Goal: Task Accomplishment & Management: Manage account settings

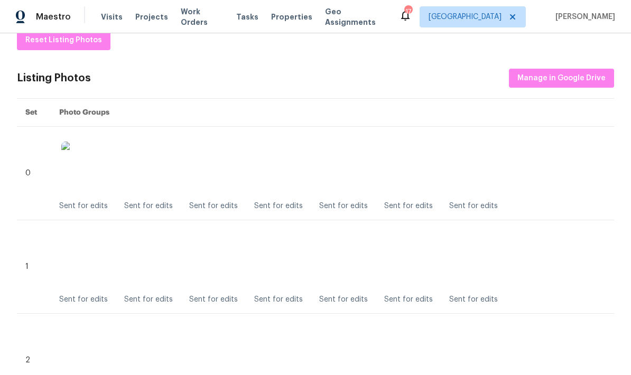
scroll to position [183, 0]
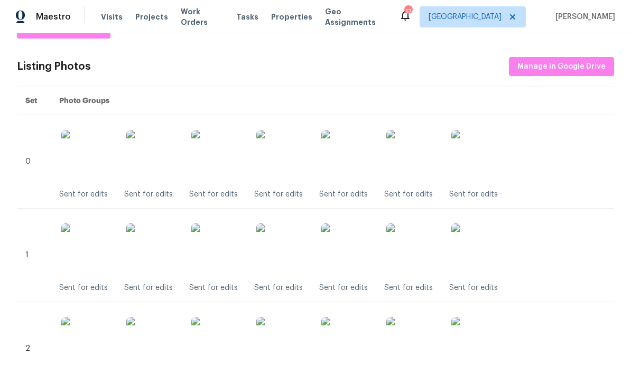
click at [291, 159] on img at bounding box center [282, 156] width 53 height 53
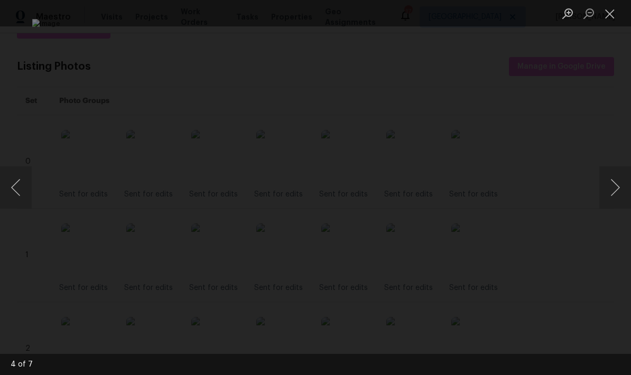
click at [617, 190] on button "Next image" at bounding box center [615, 188] width 32 height 42
click at [619, 189] on button "Next image" at bounding box center [615, 188] width 32 height 42
click at [615, 19] on button "Close lightbox" at bounding box center [609, 13] width 21 height 19
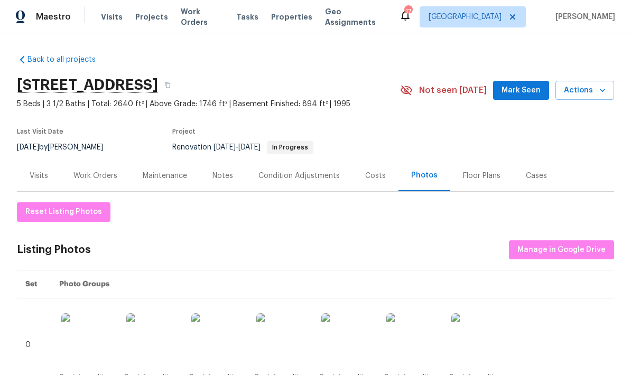
scroll to position [0, 0]
click at [94, 176] on div "Work Orders" at bounding box center [95, 176] width 44 height 11
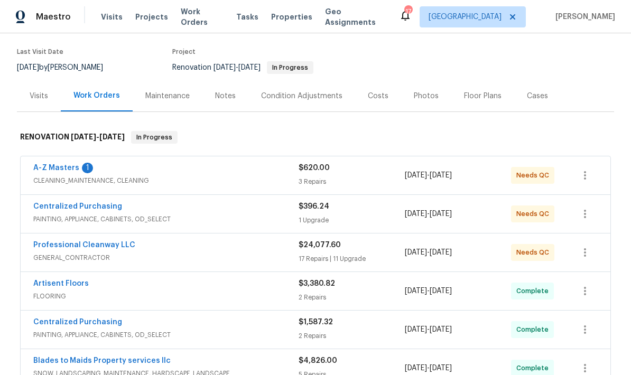
scroll to position [82, 0]
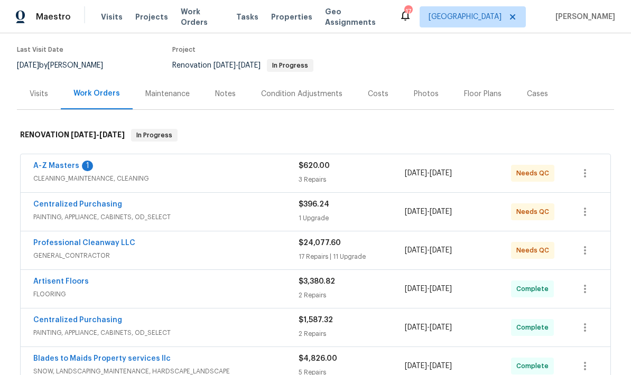
click at [54, 167] on link "A-Z Masters" at bounding box center [56, 165] width 46 height 7
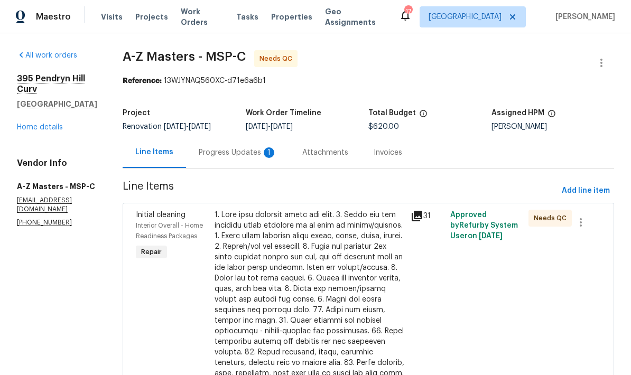
click at [200, 146] on div "Progress Updates 1" at bounding box center [238, 152] width 104 height 31
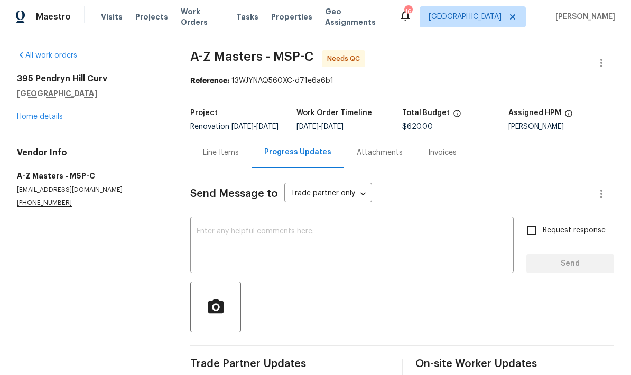
click at [217, 168] on div "Line Items" at bounding box center [220, 152] width 61 height 31
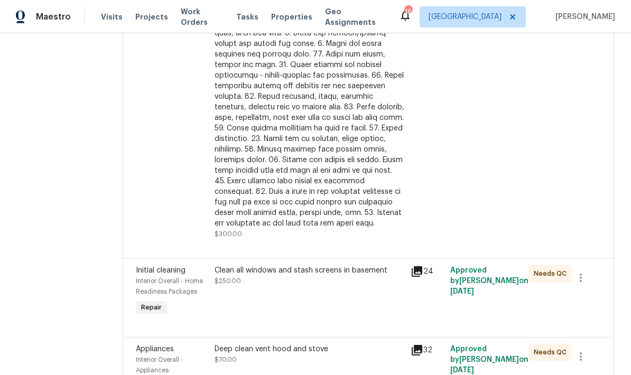
scroll to position [255, 0]
click at [303, 150] on div at bounding box center [310, 92] width 190 height 275
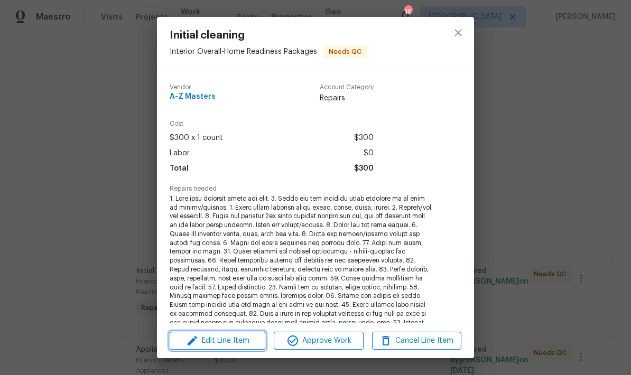
click at [245, 343] on span "Edit Line Item" at bounding box center [217, 341] width 89 height 13
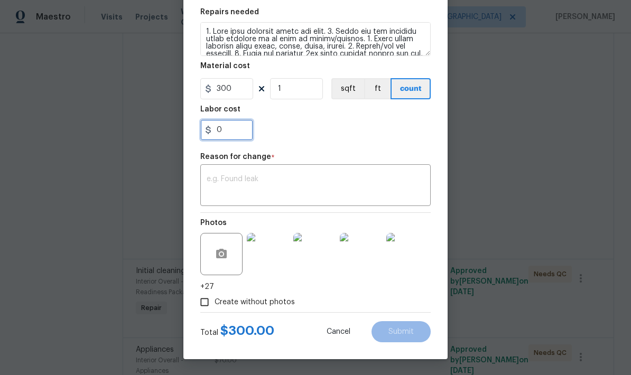
click at [245, 130] on input "0" at bounding box center [226, 129] width 53 height 21
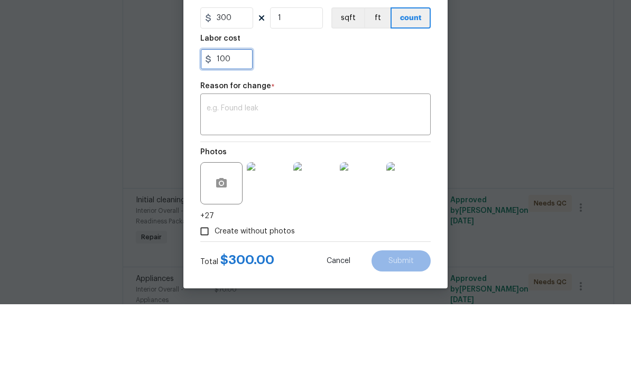
type input "100"
click at [416, 176] on textarea at bounding box center [316, 187] width 218 height 22
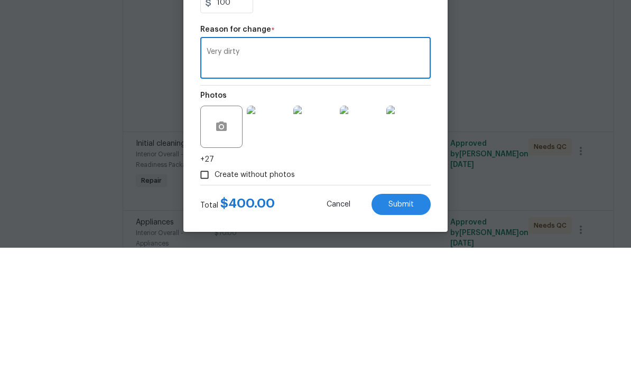
scroll to position [42, 0]
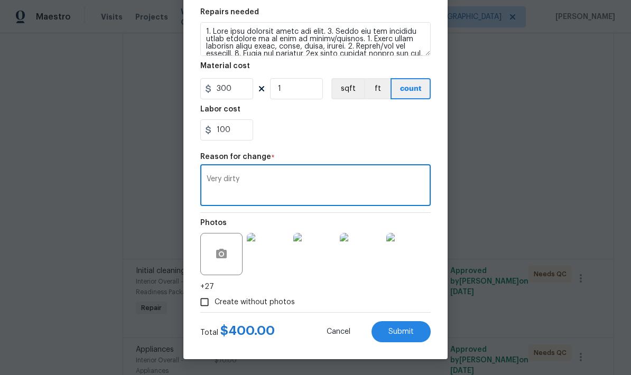
type textarea "Very dirty"
click at [412, 334] on span "Submit" at bounding box center [401, 332] width 25 height 8
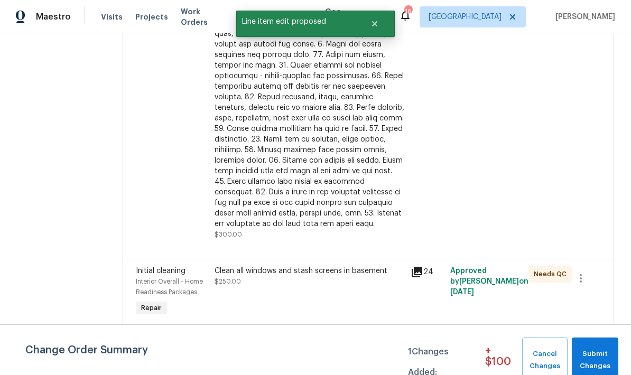
scroll to position [0, 0]
click at [595, 357] on span "Submit Changes" at bounding box center [595, 360] width 36 height 24
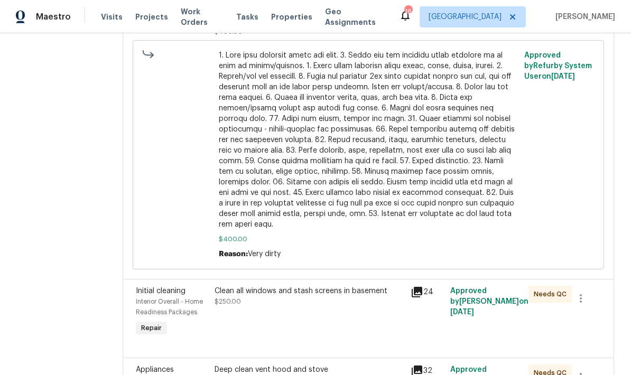
scroll to position [458, 0]
click at [215, 365] on div "Deep clean vent hood and stove" at bounding box center [310, 370] width 190 height 11
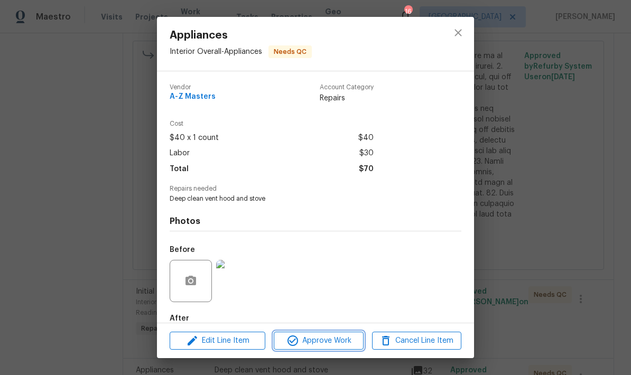
click at [345, 342] on span "Approve Work" at bounding box center [318, 341] width 83 height 13
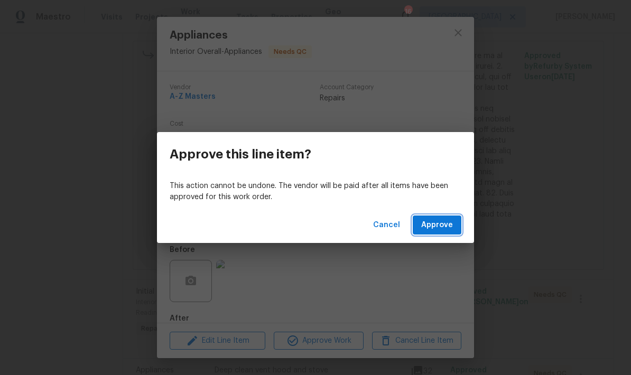
click at [435, 220] on span "Approve" at bounding box center [437, 225] width 32 height 13
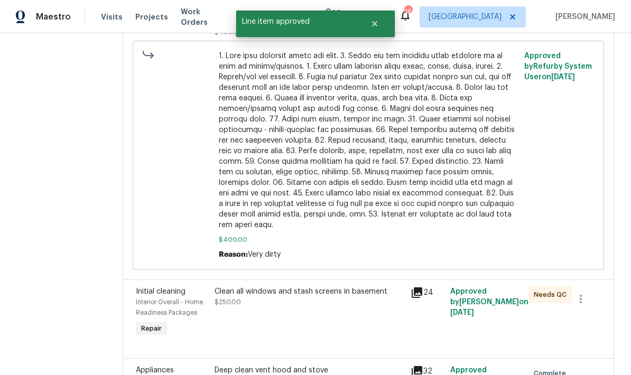
click at [215, 287] on div "Clean all windows and stash screens in basement" at bounding box center [310, 292] width 190 height 11
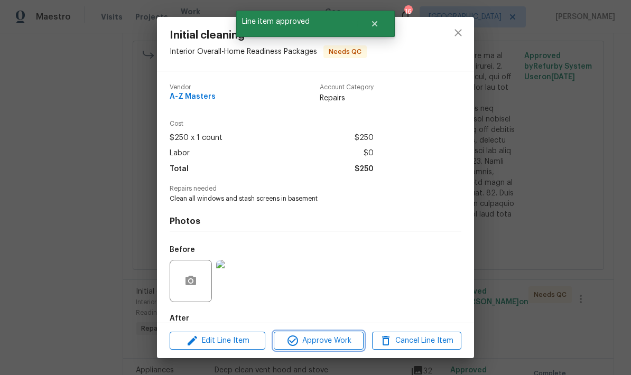
click at [347, 346] on span "Approve Work" at bounding box center [318, 341] width 83 height 13
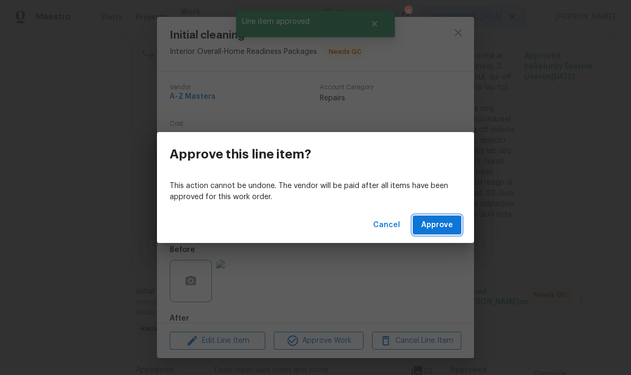
click at [460, 218] on button "Approve" at bounding box center [437, 226] width 49 height 20
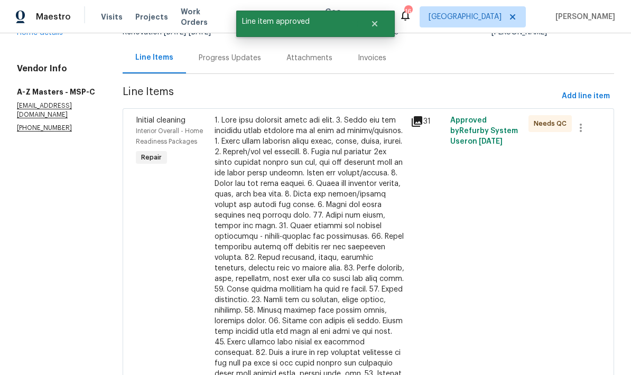
scroll to position [84, 0]
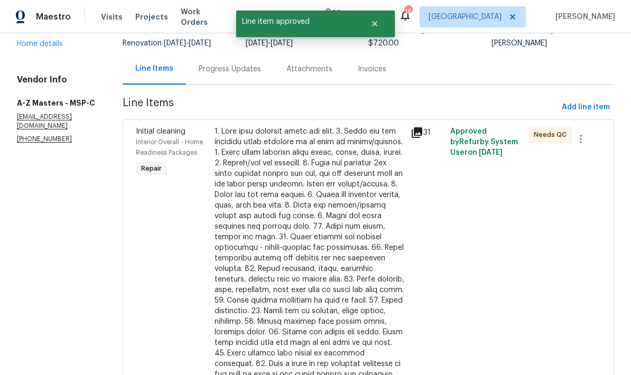
click at [377, 226] on div at bounding box center [310, 263] width 190 height 275
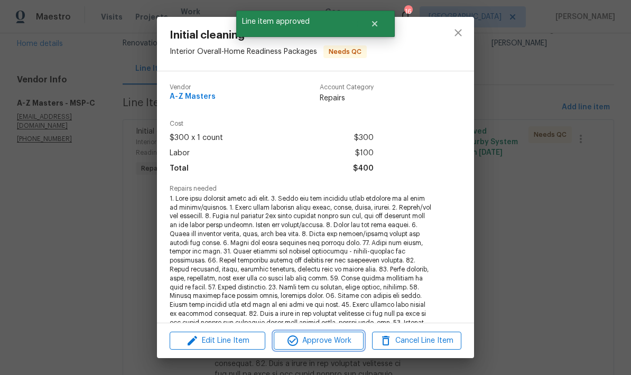
click at [353, 334] on button "Approve Work" at bounding box center [318, 341] width 89 height 19
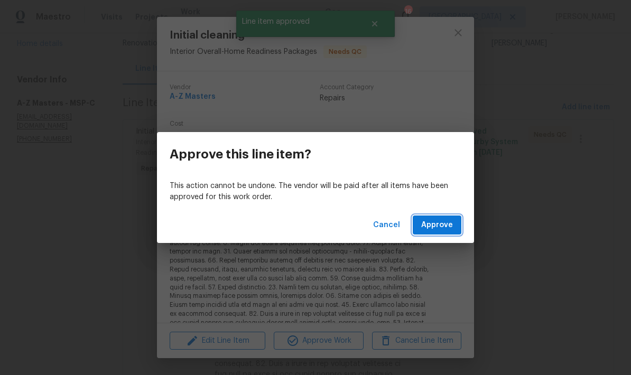
click at [460, 223] on button "Approve" at bounding box center [437, 226] width 49 height 20
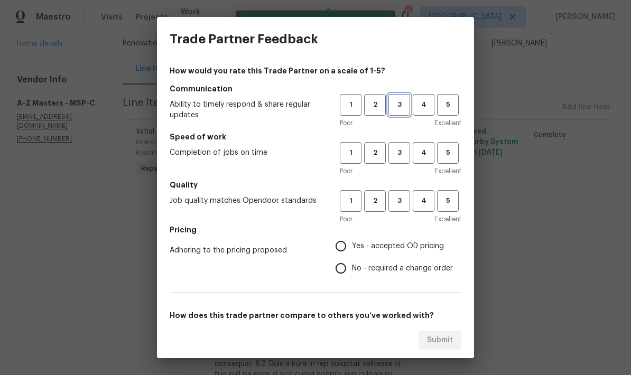
click at [393, 102] on span "3" at bounding box center [400, 105] width 20 height 12
click at [408, 196] on span "3" at bounding box center [400, 201] width 20 height 12
click at [404, 155] on span "3" at bounding box center [400, 153] width 20 height 12
click at [345, 279] on input "No - required a change order" at bounding box center [341, 268] width 22 height 22
radio input "true"
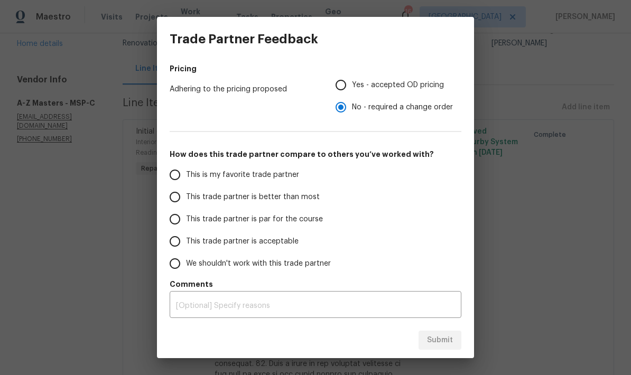
scroll to position [161, 0]
click at [172, 221] on input "This trade partner is par for the course" at bounding box center [175, 219] width 22 height 22
click at [451, 344] on span "Submit" at bounding box center [440, 340] width 26 height 13
radio input "true"
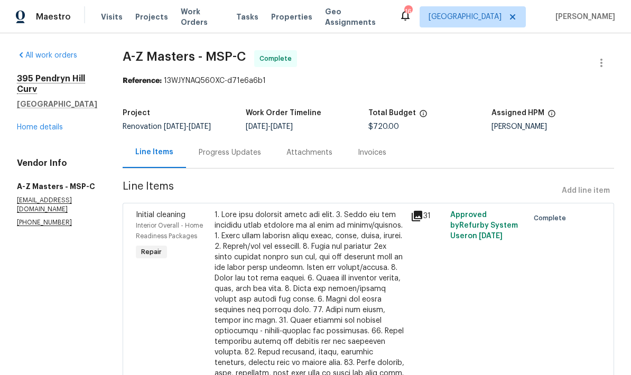
scroll to position [0, 0]
click at [31, 124] on link "Home details" at bounding box center [40, 127] width 46 height 7
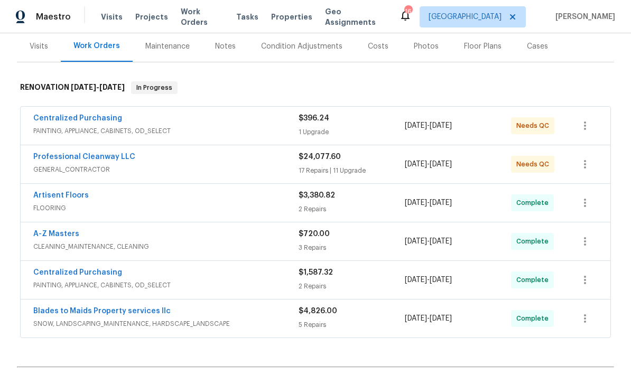
scroll to position [129, 0]
click at [69, 115] on link "Centralized Purchasing" at bounding box center [77, 118] width 89 height 7
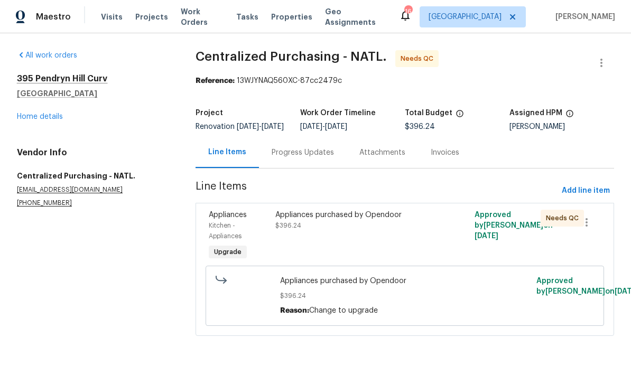
click at [403, 220] on div "Appliances purchased by Opendoor" at bounding box center [355, 215] width 160 height 11
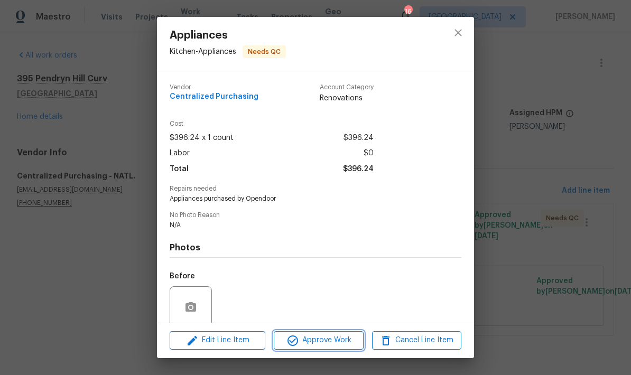
click at [346, 345] on span "Approve Work" at bounding box center [318, 340] width 83 height 13
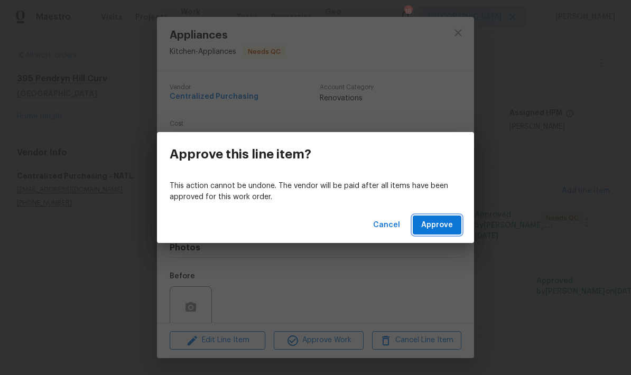
click at [451, 232] on button "Approve" at bounding box center [437, 226] width 49 height 20
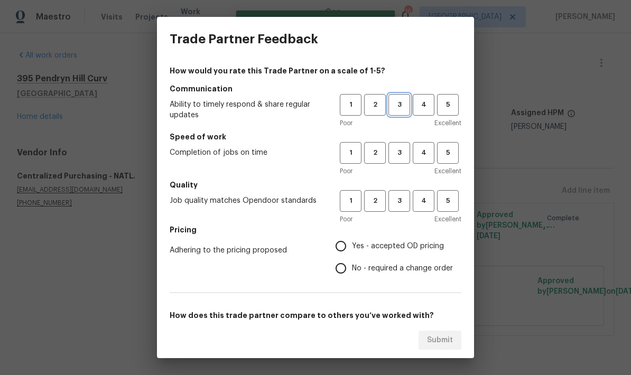
click at [394, 115] on button "3" at bounding box center [400, 105] width 22 height 22
click at [410, 156] on button "3" at bounding box center [400, 153] width 22 height 22
click at [406, 200] on span "3" at bounding box center [400, 201] width 20 height 12
click at [343, 243] on input "Yes - accepted OD pricing" at bounding box center [341, 246] width 22 height 22
radio input "true"
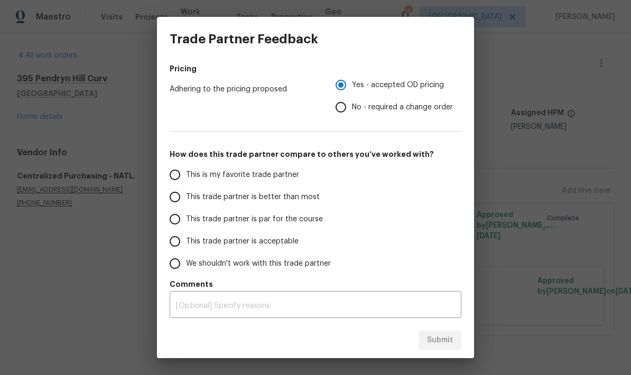
scroll to position [161, 0]
click at [174, 226] on input "This trade partner is par for the course" at bounding box center [175, 219] width 22 height 22
click at [442, 338] on span "Submit" at bounding box center [440, 340] width 26 height 13
radio input "true"
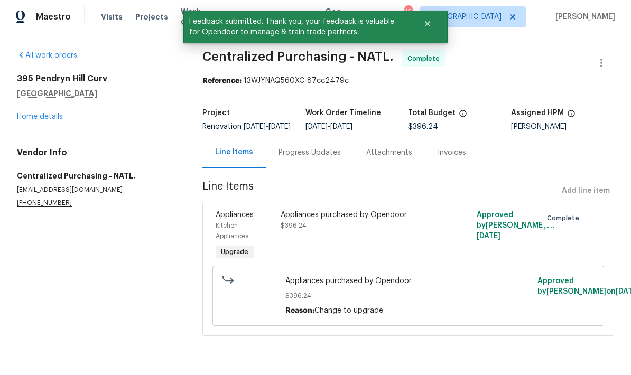
click at [43, 118] on link "Home details" at bounding box center [40, 116] width 46 height 7
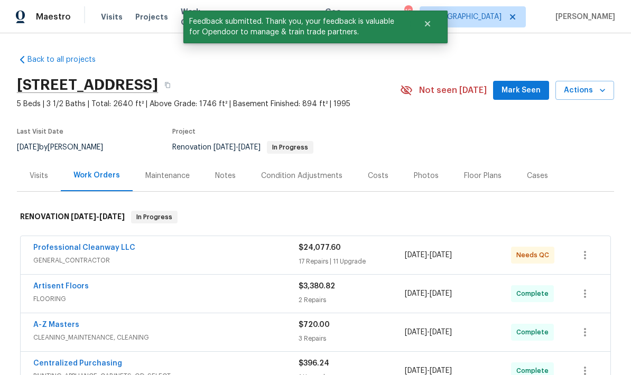
click at [96, 251] on link "Professional Cleanway LLC" at bounding box center [84, 247] width 102 height 7
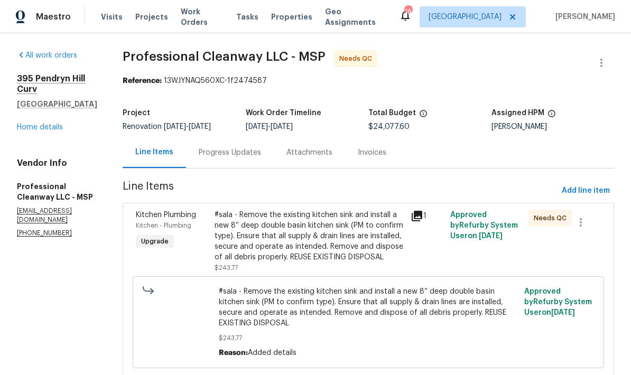
click at [217, 154] on div "Progress Updates" at bounding box center [230, 152] width 62 height 11
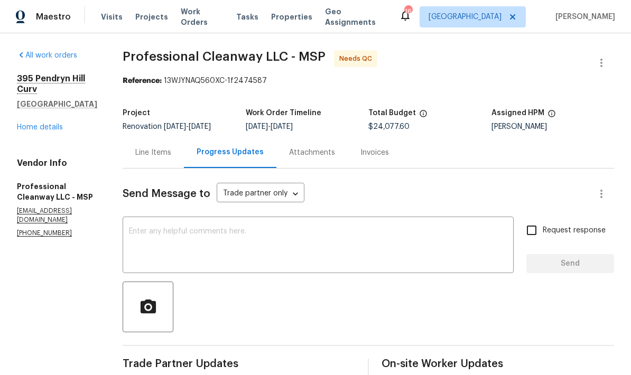
click at [146, 154] on div "Line Items" at bounding box center [153, 152] width 36 height 11
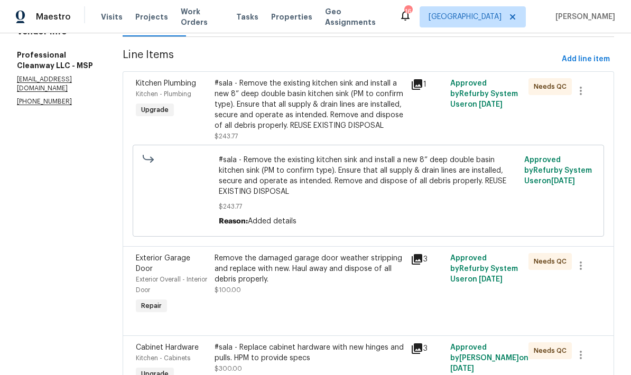
scroll to position [206, 0]
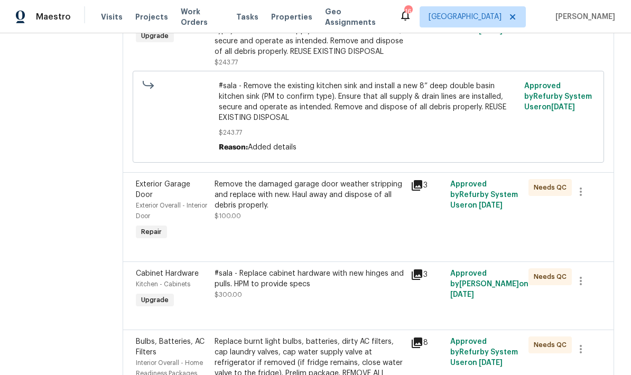
click at [252, 196] on div "Remove the damaged garage door weather stripping and replace with new. Haul awa…" at bounding box center [310, 195] width 190 height 32
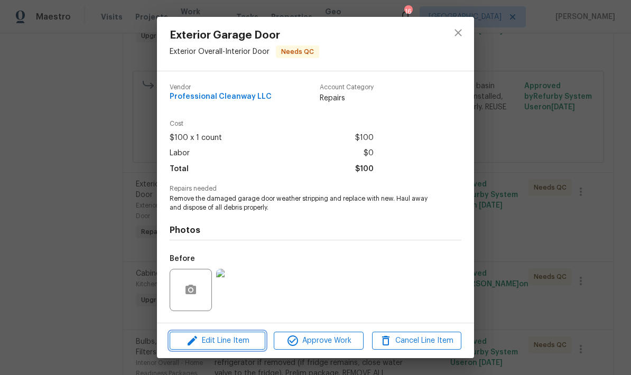
click at [211, 344] on span "Edit Line Item" at bounding box center [217, 341] width 89 height 13
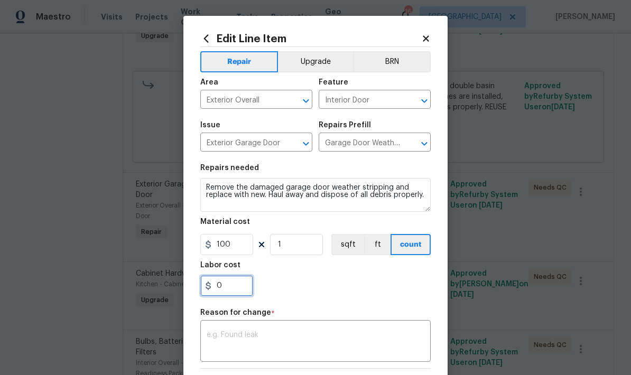
click at [229, 290] on input "0" at bounding box center [226, 285] width 53 height 21
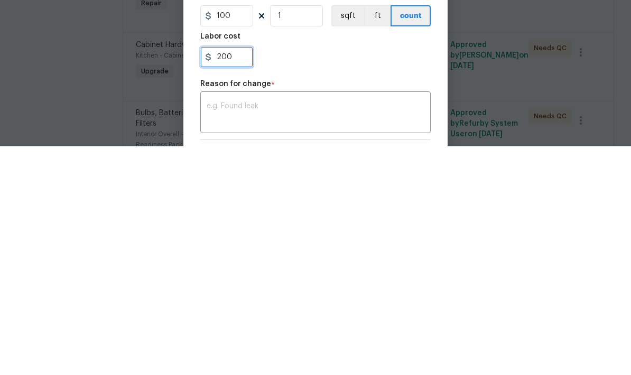
type input "200"
click at [228, 331] on textarea at bounding box center [316, 342] width 218 height 22
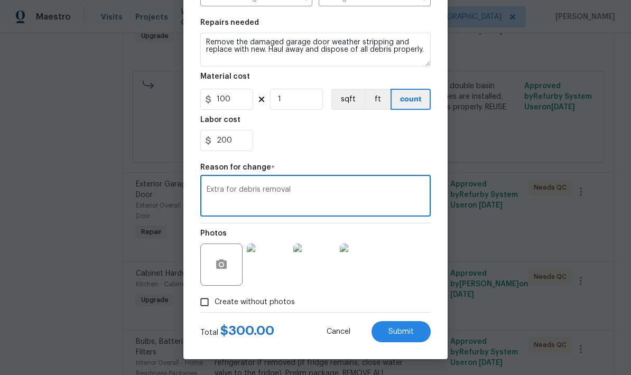
scroll to position [147, 0]
type textarea "Extra for debris removal"
click at [413, 330] on span "Submit" at bounding box center [401, 332] width 25 height 8
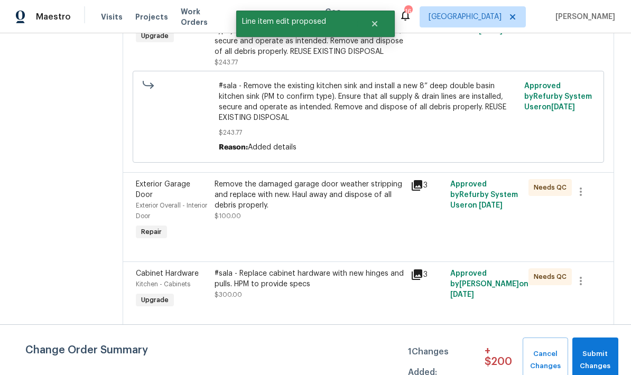
scroll to position [0, 0]
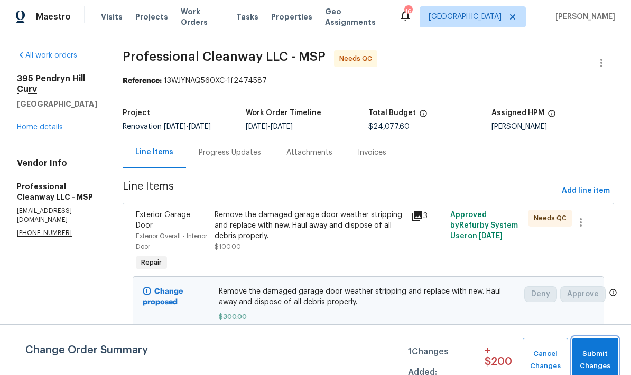
click at [599, 358] on span "Submit Changes" at bounding box center [595, 360] width 35 height 24
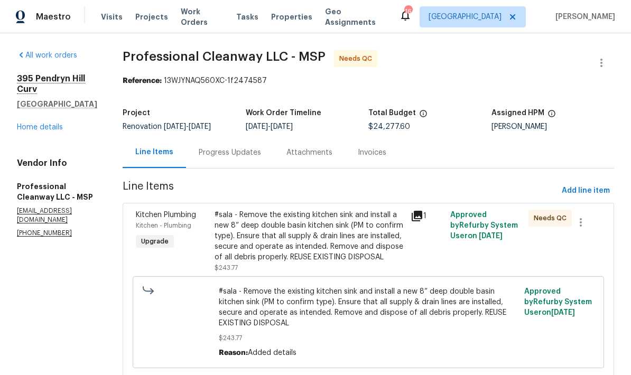
scroll to position [31, 0]
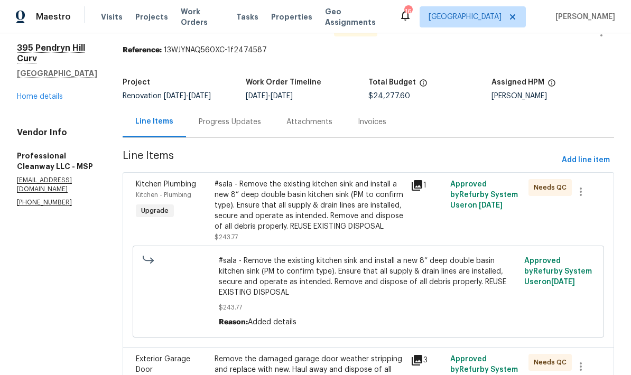
click at [350, 206] on div "#sala - Remove the existing kitchen sink and install a new 8” deep double basin…" at bounding box center [310, 205] width 190 height 53
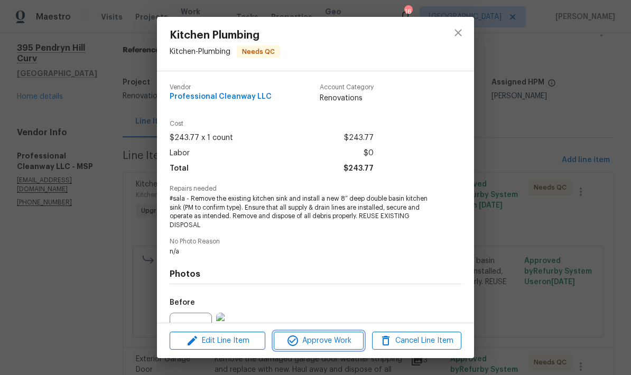
click at [348, 345] on span "Approve Work" at bounding box center [318, 341] width 83 height 13
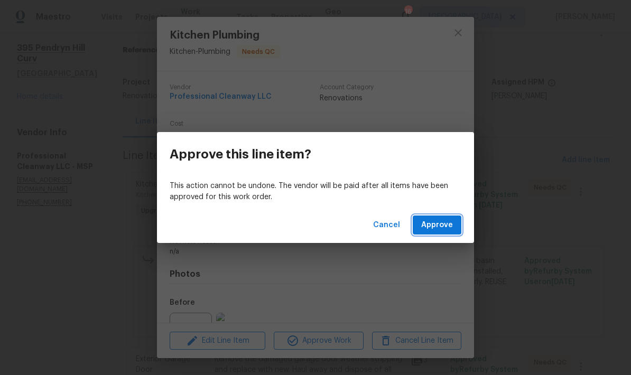
click at [441, 223] on span "Approve" at bounding box center [437, 225] width 32 height 13
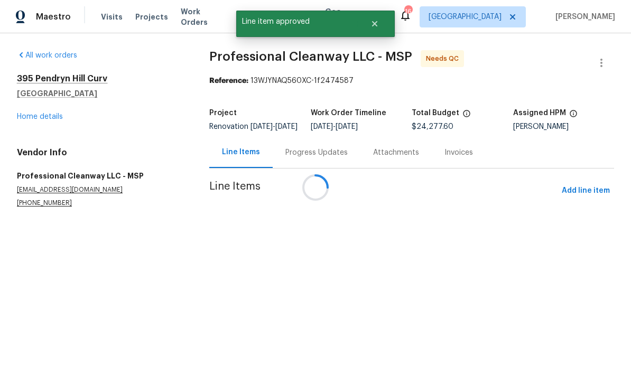
scroll to position [0, 0]
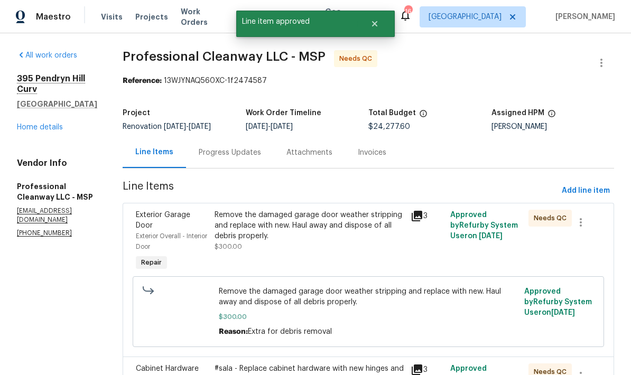
click at [348, 235] on div "Remove the damaged garage door weather stripping and replace with new. Haul awa…" at bounding box center [310, 226] width 190 height 32
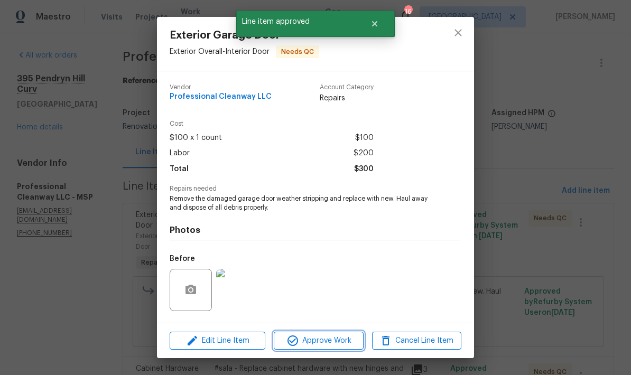
click at [338, 340] on span "Approve Work" at bounding box center [318, 341] width 83 height 13
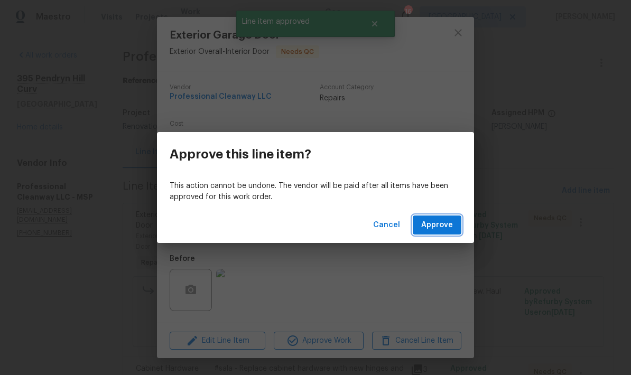
click at [440, 228] on span "Approve" at bounding box center [437, 225] width 32 height 13
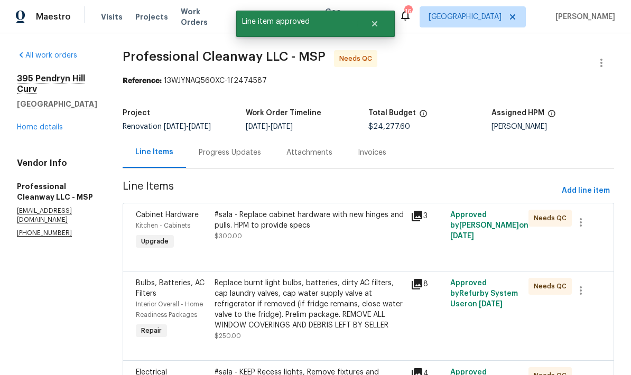
click at [349, 228] on div "#sala - Replace cabinet hardware with new hinges and pulls. HPM to provide specs" at bounding box center [310, 220] width 190 height 21
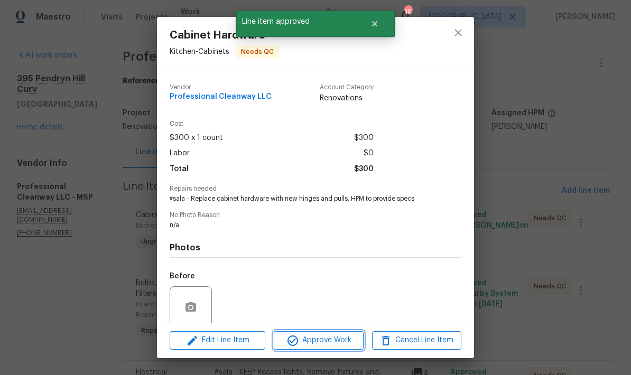
click at [342, 340] on span "Approve Work" at bounding box center [318, 340] width 83 height 13
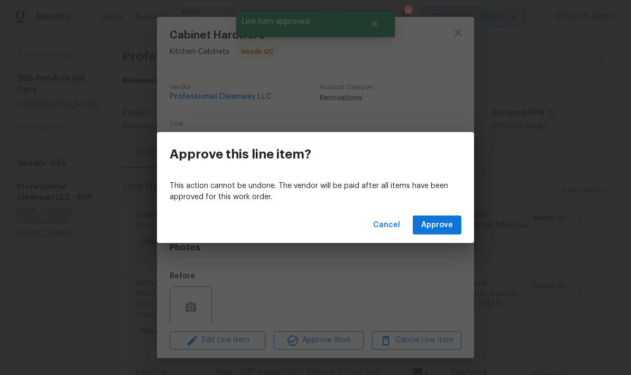
click at [442, 223] on span "Approve" at bounding box center [437, 225] width 32 height 13
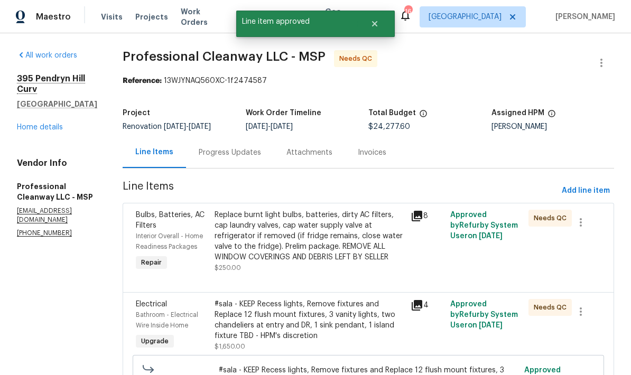
click at [343, 235] on div "Replace burnt light bulbs, batteries, dirty AC filters, cap laundry valves, cap…" at bounding box center [310, 236] width 190 height 53
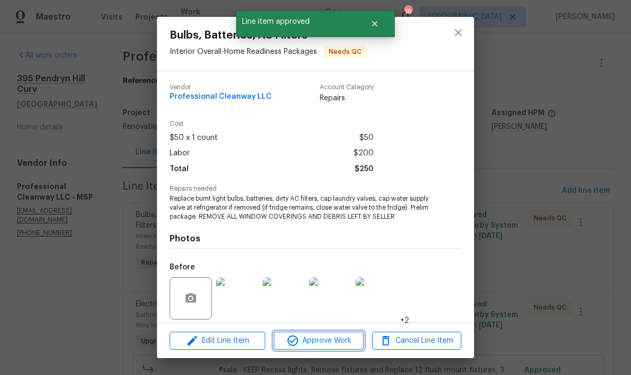
click at [344, 341] on span "Approve Work" at bounding box center [318, 341] width 83 height 13
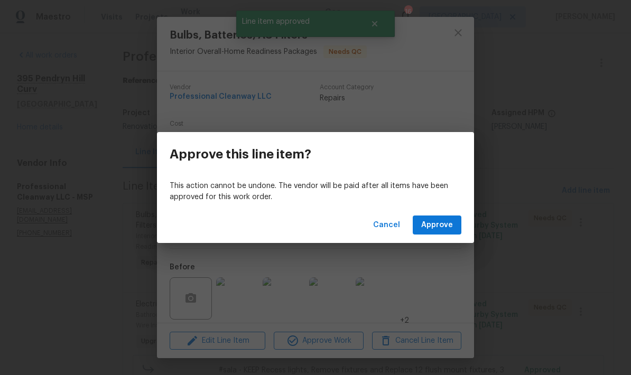
click at [455, 225] on button "Approve" at bounding box center [437, 226] width 49 height 20
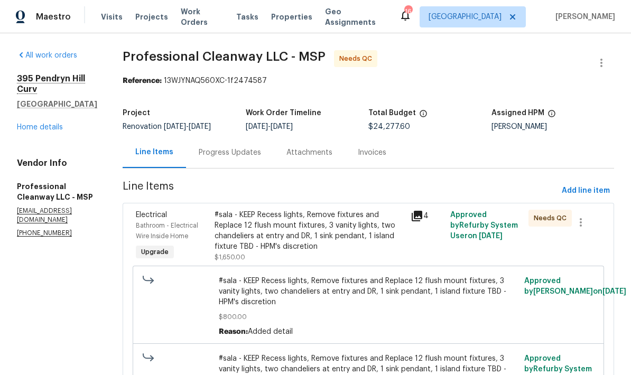
click at [356, 238] on div "#sala - KEEP Recess lights, Remove fixtures and Replace 12 flush mount fixtures…" at bounding box center [310, 231] width 190 height 42
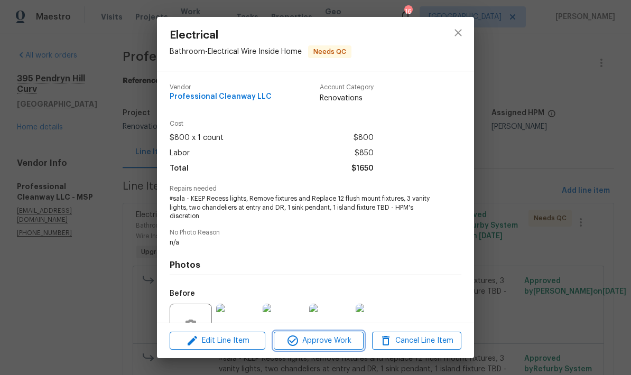
click at [339, 339] on span "Approve Work" at bounding box center [318, 341] width 83 height 13
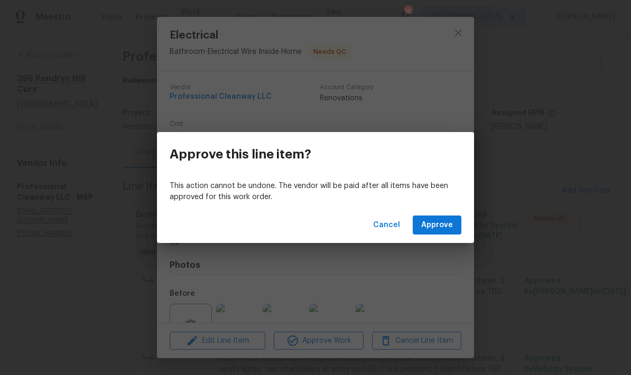
click at [449, 227] on span "Approve" at bounding box center [437, 225] width 32 height 13
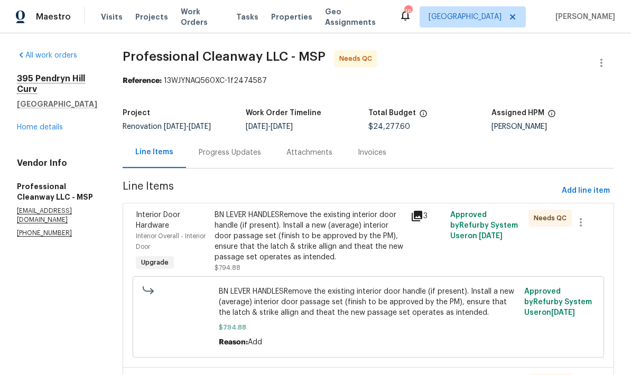
click at [354, 251] on div "BN LEVER HANDLESRemove the existing interior door handle (if present). Install …" at bounding box center [310, 236] width 190 height 53
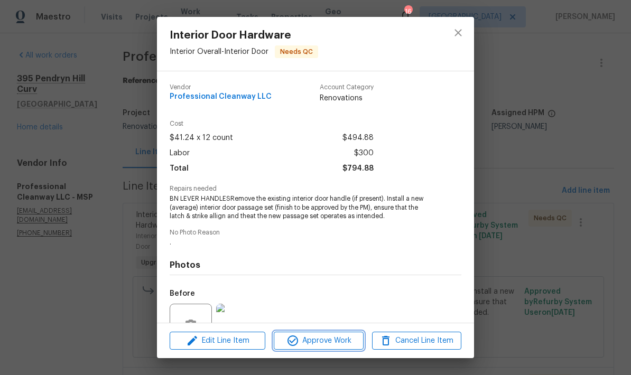
click at [346, 344] on span "Approve Work" at bounding box center [318, 341] width 83 height 13
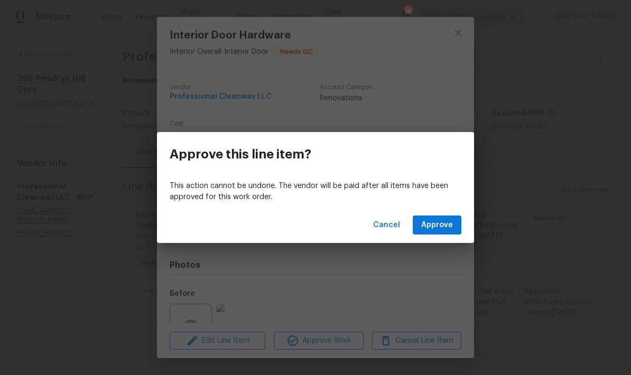
click at [444, 223] on span "Approve" at bounding box center [437, 225] width 32 height 13
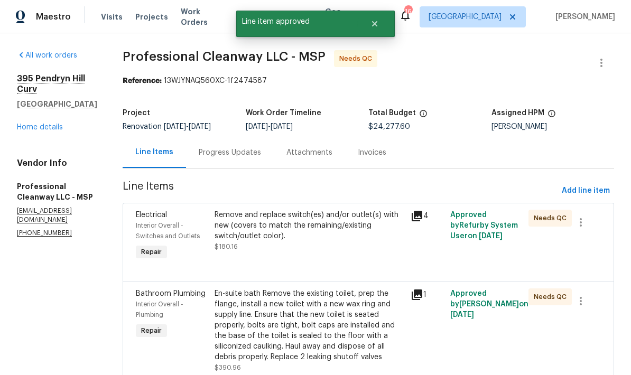
click at [355, 230] on div "Remove and replace switch(es) and/or outlet(s) with new (covers to match the re…" at bounding box center [310, 226] width 190 height 32
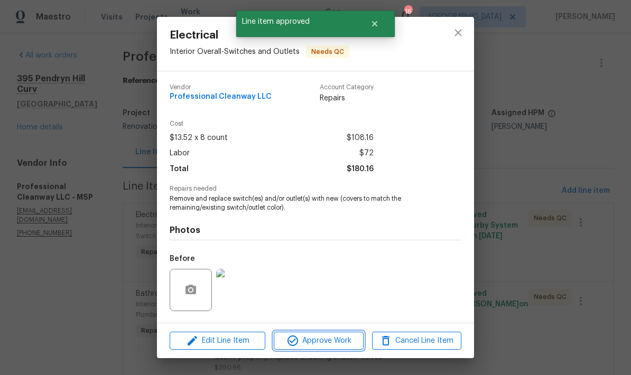
click at [349, 342] on span "Approve Work" at bounding box center [318, 341] width 83 height 13
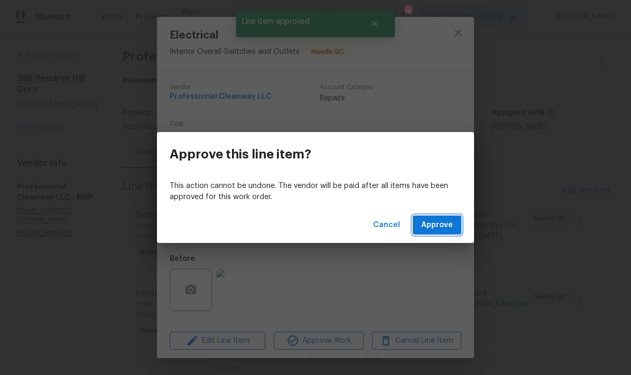
click at [441, 219] on span "Approve" at bounding box center [437, 225] width 32 height 13
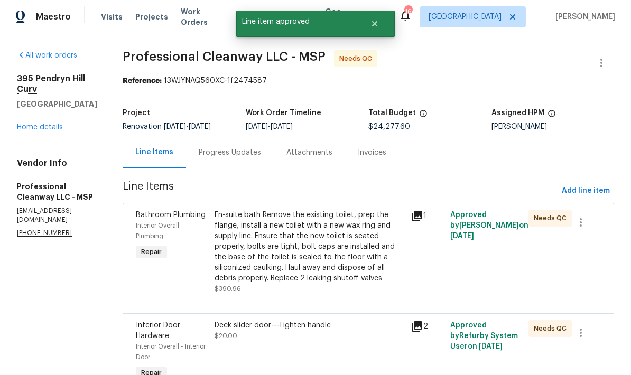
click at [340, 236] on div "En-suite bath Remove the existing toilet, prep the flange, install a new toilet…" at bounding box center [310, 247] width 190 height 74
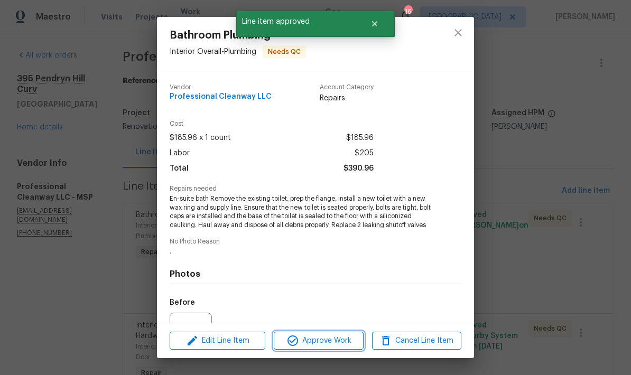
click at [344, 349] on button "Approve Work" at bounding box center [318, 341] width 89 height 19
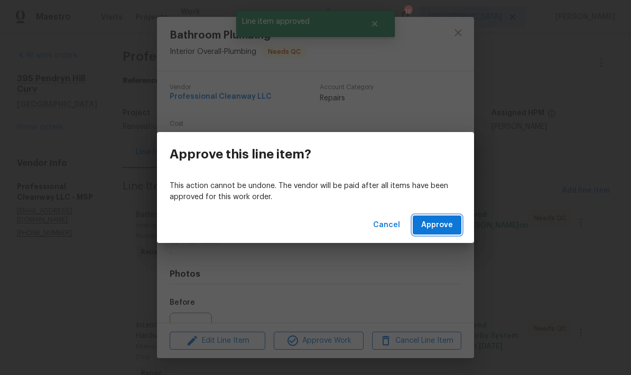
click at [432, 227] on span "Approve" at bounding box center [437, 225] width 32 height 13
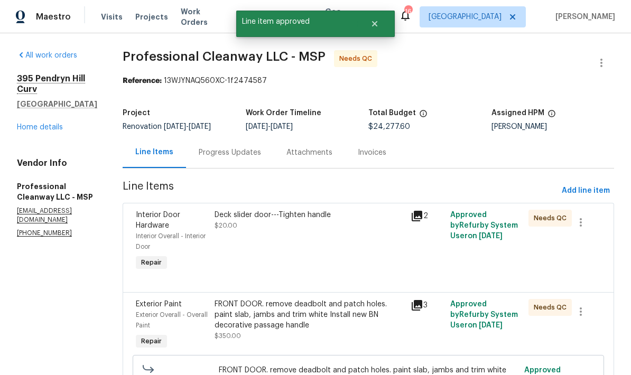
click at [340, 227] on div "Deck slider door---Tighten handle $20.00" at bounding box center [310, 220] width 190 height 21
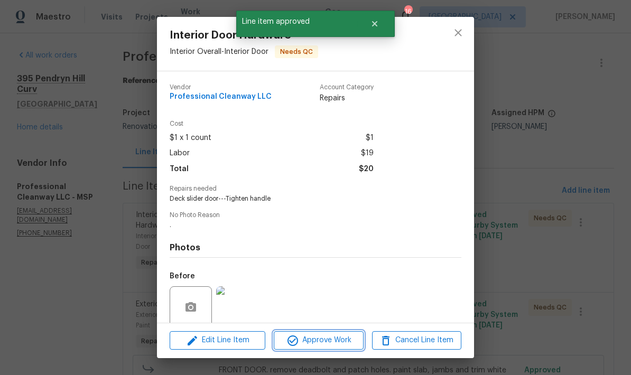
click at [333, 344] on span "Approve Work" at bounding box center [318, 340] width 83 height 13
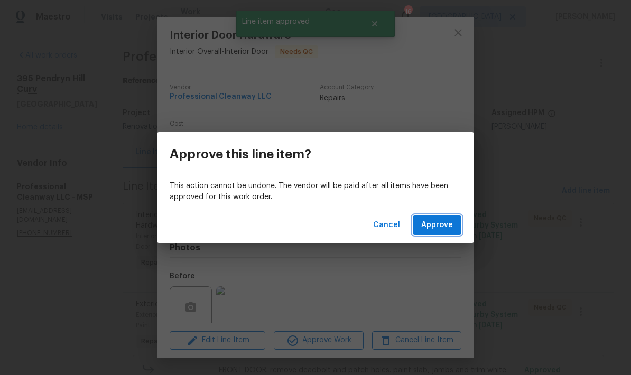
click at [436, 234] on button "Approve" at bounding box center [437, 226] width 49 height 20
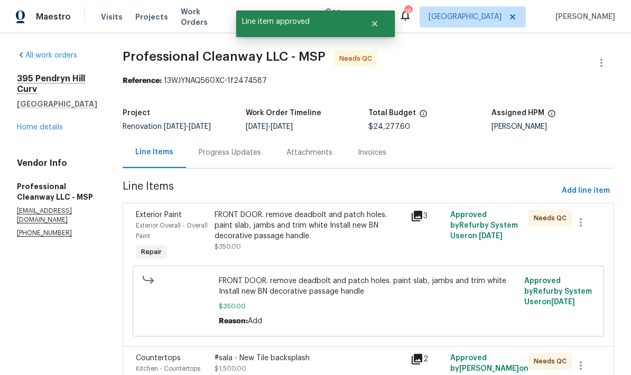
click at [334, 227] on div "FRONT DOOR. remove deadbolt and patch holes. paint slab, jambs and trim white I…" at bounding box center [310, 226] width 190 height 32
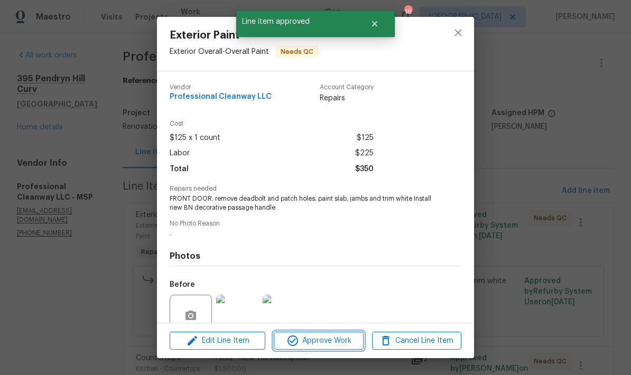
click at [330, 339] on span "Approve Work" at bounding box center [318, 341] width 83 height 13
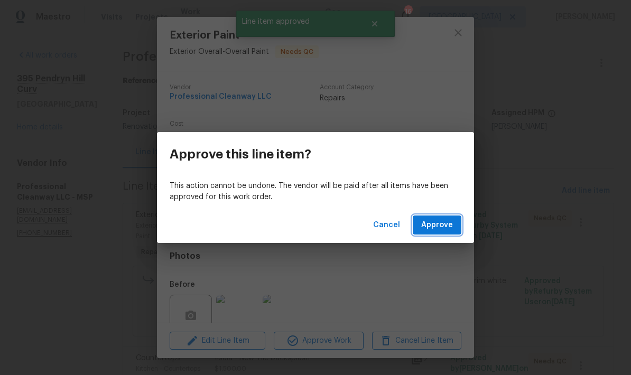
click at [444, 227] on span "Approve" at bounding box center [437, 225] width 32 height 13
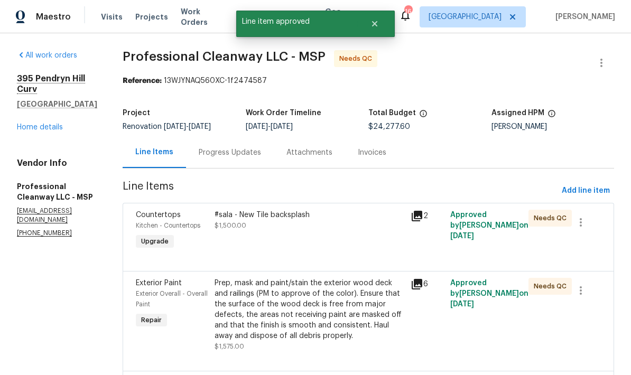
click at [348, 230] on div "#sala - New Tile backsplash $1,500.00" at bounding box center [310, 220] width 190 height 21
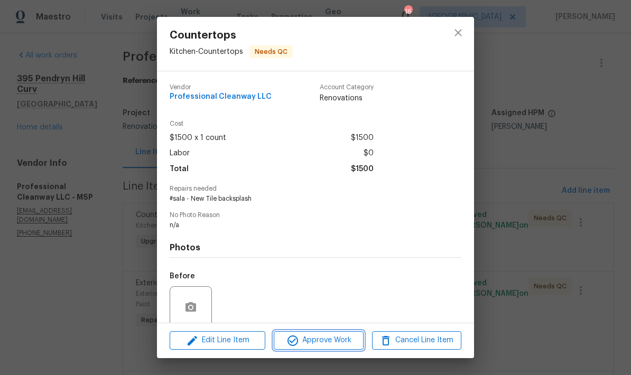
click at [344, 336] on span "Approve Work" at bounding box center [318, 340] width 83 height 13
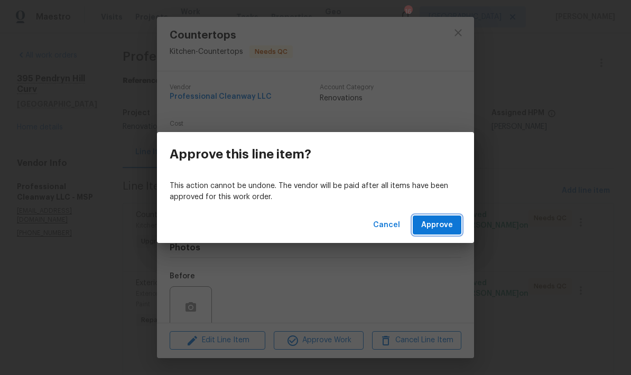
click at [453, 227] on button "Approve" at bounding box center [437, 226] width 49 height 20
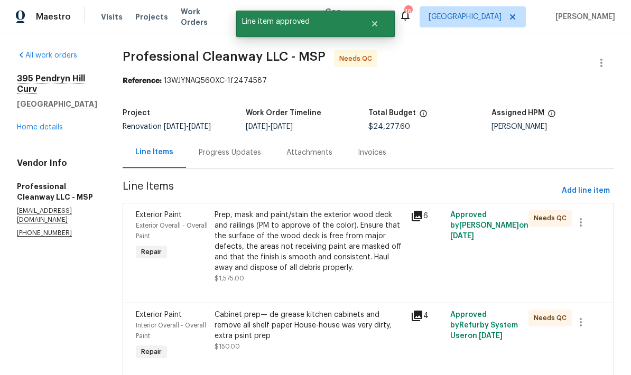
click at [348, 226] on div "Prep, mask and paint/stain the exterior wood deck and railings (PM to approve o…" at bounding box center [310, 241] width 190 height 63
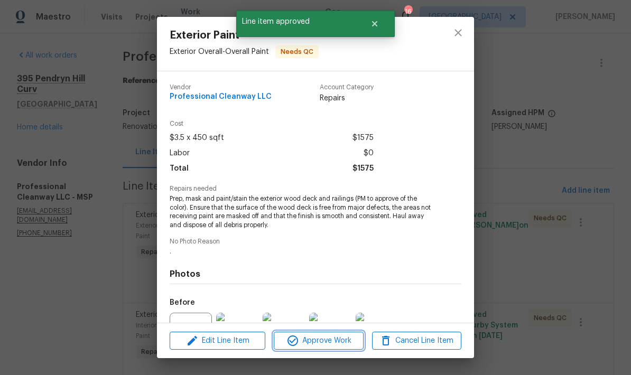
click at [347, 349] on button "Approve Work" at bounding box center [318, 341] width 89 height 19
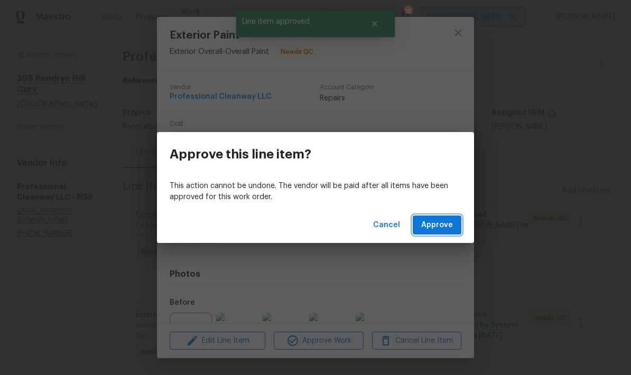
click at [450, 227] on span "Approve" at bounding box center [437, 225] width 32 height 13
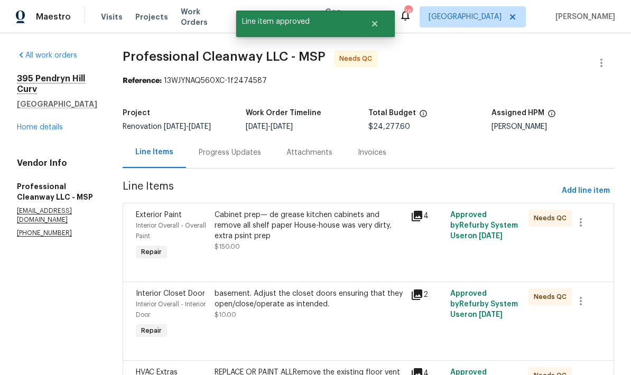
click at [345, 224] on div "Cabinet prep— de grease kitchen cabinets and remove all shelf paper House-house…" at bounding box center [310, 226] width 190 height 32
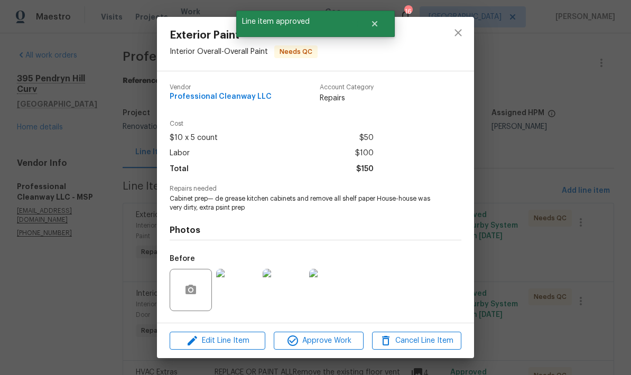
click at [334, 342] on span "Approve Work" at bounding box center [318, 341] width 83 height 13
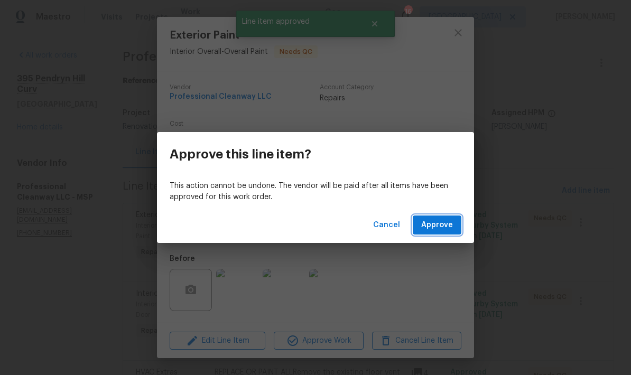
click at [447, 223] on span "Approve" at bounding box center [437, 225] width 32 height 13
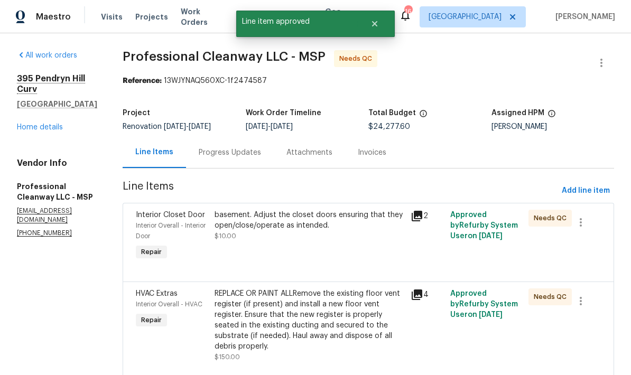
click at [334, 233] on div "basement. Adjust the closet doors ensuring that they open/close/operate as inte…" at bounding box center [310, 226] width 190 height 32
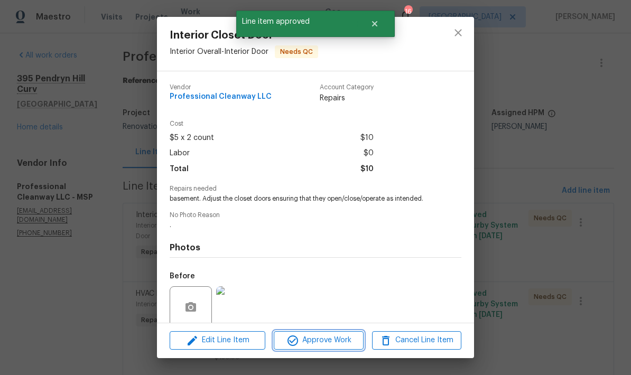
click at [347, 345] on span "Approve Work" at bounding box center [318, 340] width 83 height 13
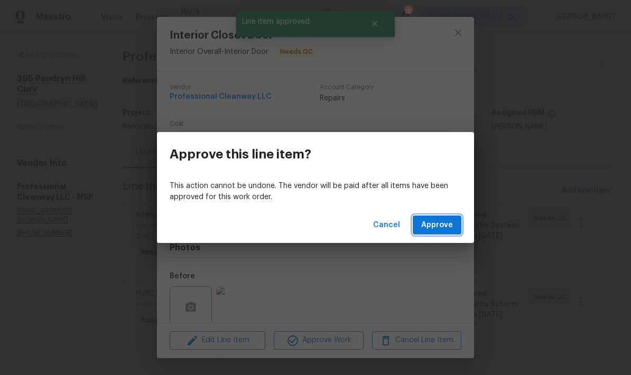
click at [446, 228] on span "Approve" at bounding box center [437, 225] width 32 height 13
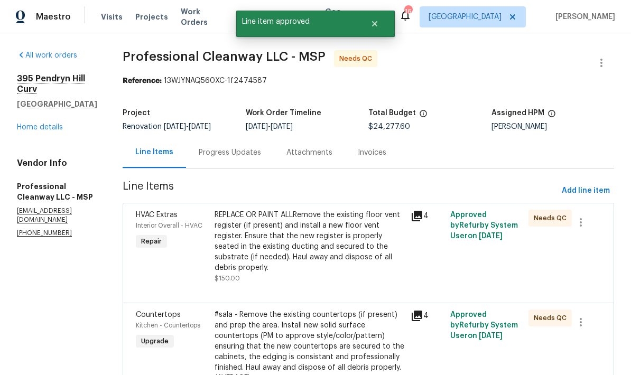
click at [337, 235] on div "REPLACE OR PAINT ALLRemove the existing floor vent register (if present) and in…" at bounding box center [310, 241] width 190 height 63
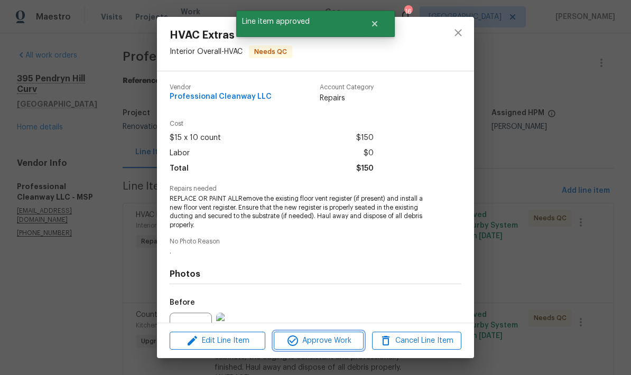
click at [326, 342] on span "Approve Work" at bounding box center [318, 341] width 83 height 13
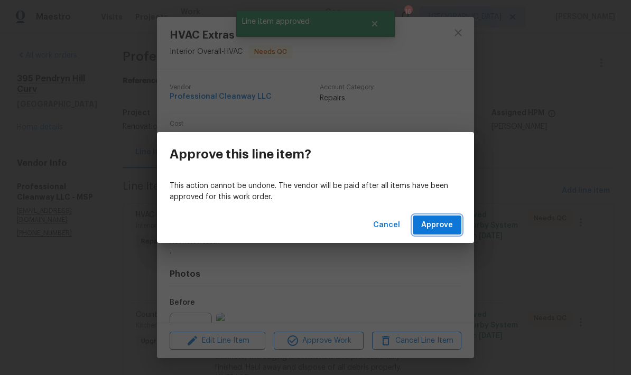
click at [431, 231] on span "Approve" at bounding box center [437, 225] width 32 height 13
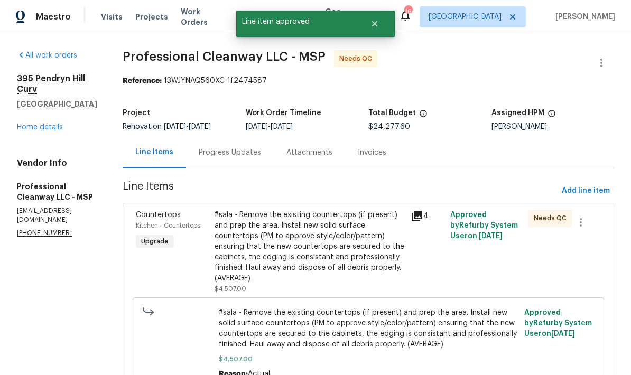
click at [331, 242] on div "#sala - Remove the existing countertops (if present) and prep the area. Install…" at bounding box center [310, 247] width 190 height 74
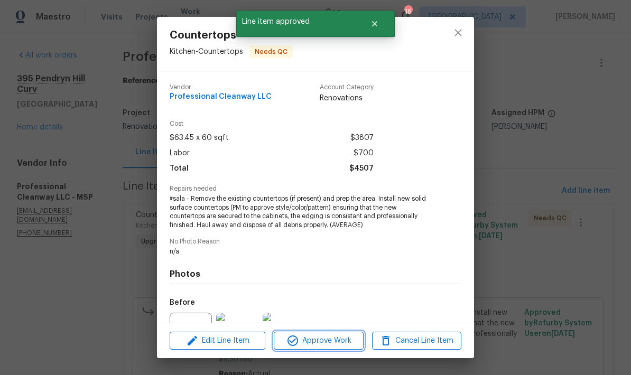
click at [341, 342] on span "Approve Work" at bounding box center [318, 341] width 83 height 13
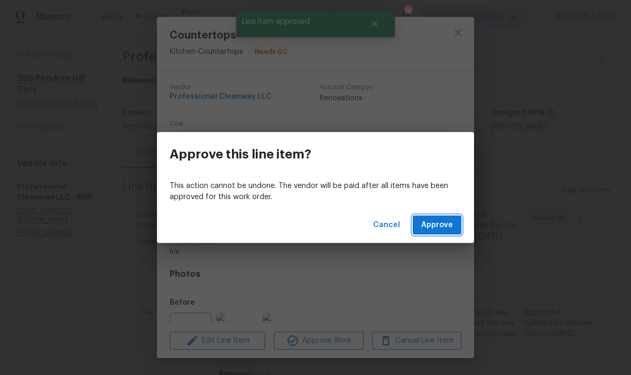
click at [453, 226] on button "Approve" at bounding box center [437, 226] width 49 height 20
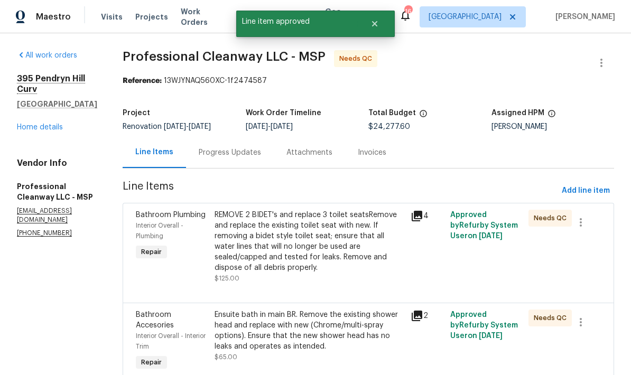
click at [326, 251] on div "REMOVE 2 BIDET's and replace 3 toilet seatsRemove and replace the existing toil…" at bounding box center [310, 241] width 190 height 63
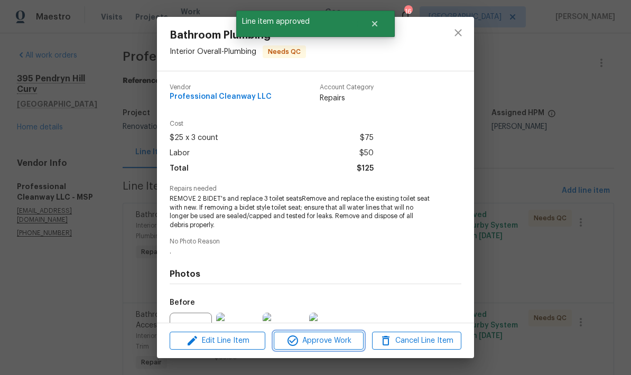
click at [334, 346] on span "Approve Work" at bounding box center [318, 341] width 83 height 13
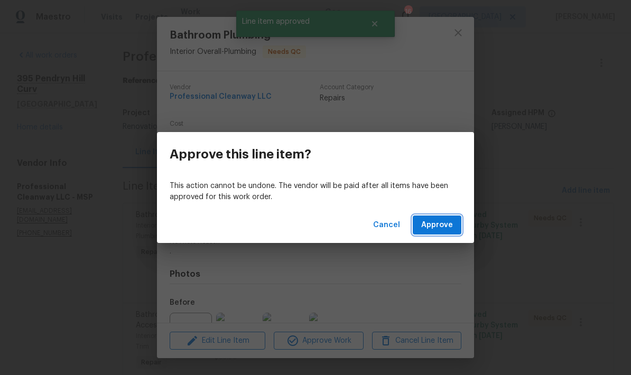
click at [441, 233] on button "Approve" at bounding box center [437, 226] width 49 height 20
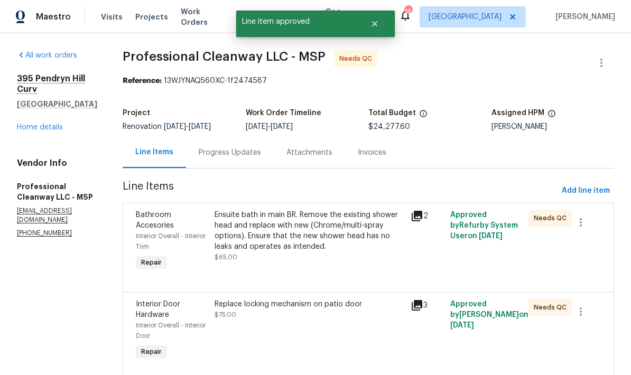
click at [333, 242] on div "Ensuite bath in main BR. Remove the existing shower head and replace with new (…" at bounding box center [310, 231] width 190 height 42
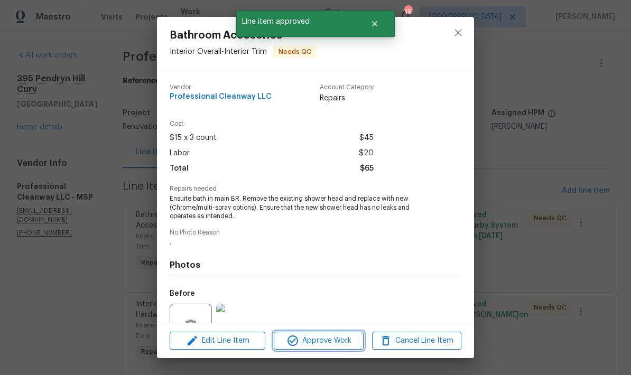
click at [338, 340] on span "Approve Work" at bounding box center [318, 341] width 83 height 13
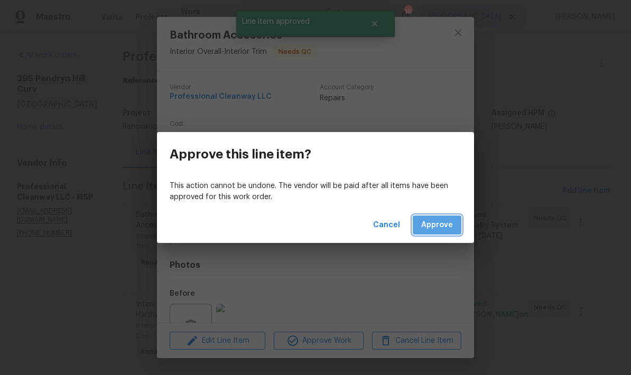
click at [445, 226] on span "Approve" at bounding box center [437, 225] width 32 height 13
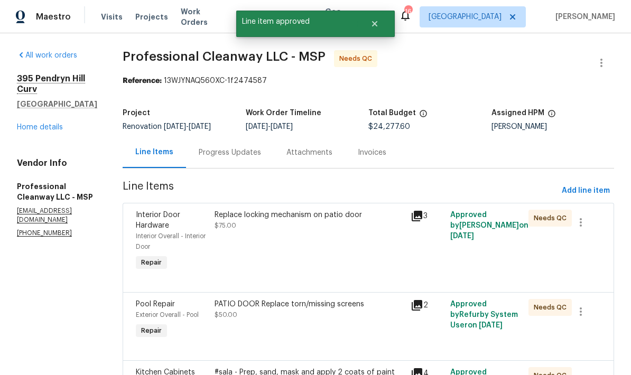
click at [335, 223] on div "Replace locking mechanism on patio door $75.00" at bounding box center [310, 220] width 190 height 21
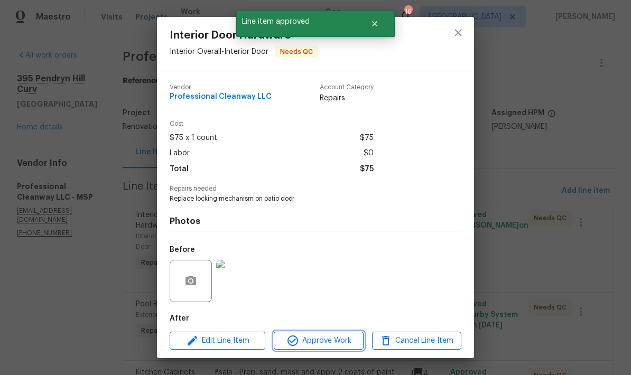
click at [326, 344] on span "Approve Work" at bounding box center [318, 341] width 83 height 13
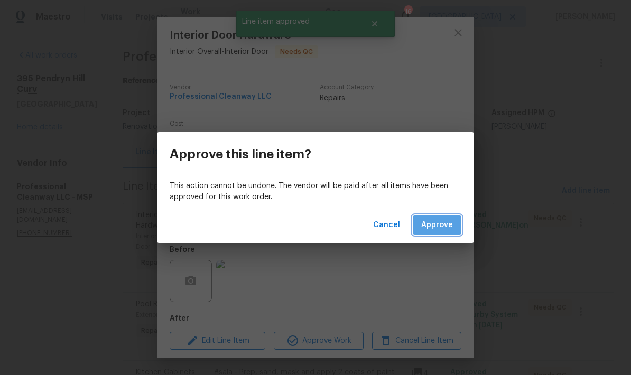
click at [460, 232] on button "Approve" at bounding box center [437, 226] width 49 height 20
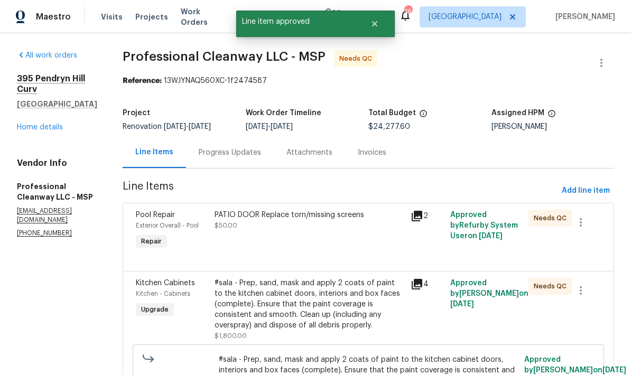
click at [340, 226] on div "PATIO DOOR Replace torn/missing screens $50.00" at bounding box center [310, 220] width 190 height 21
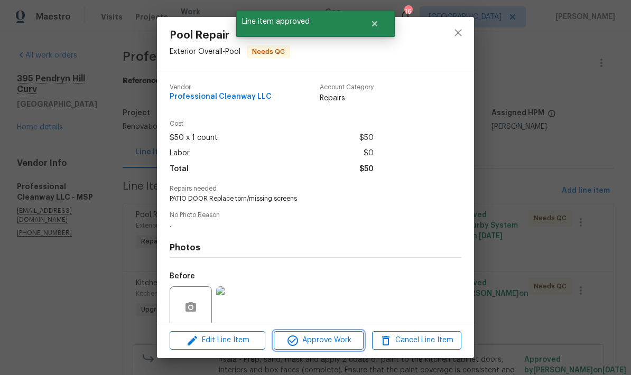
click at [330, 338] on span "Approve Work" at bounding box center [318, 340] width 83 height 13
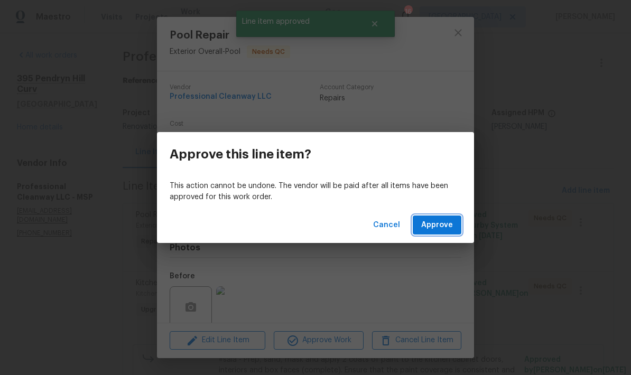
click at [450, 222] on span "Approve" at bounding box center [437, 225] width 32 height 13
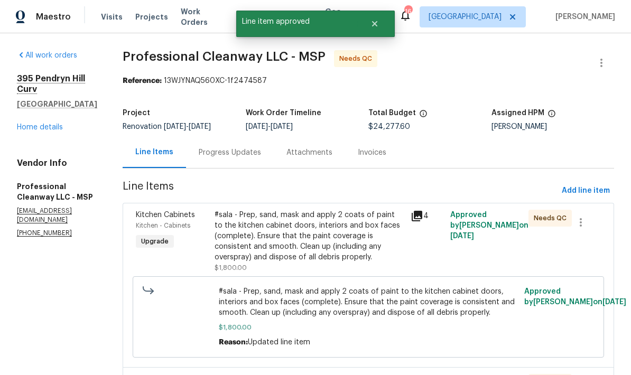
click at [337, 244] on div "#sala - Prep, sand, mask and apply 2 coats of paint to the kitchen cabinet door…" at bounding box center [310, 236] width 190 height 53
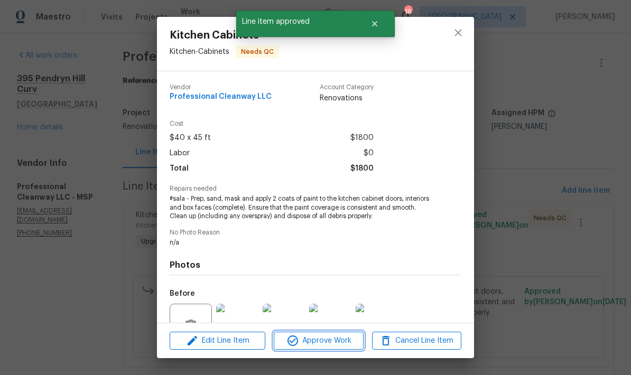
click at [327, 334] on button "Approve Work" at bounding box center [318, 341] width 89 height 19
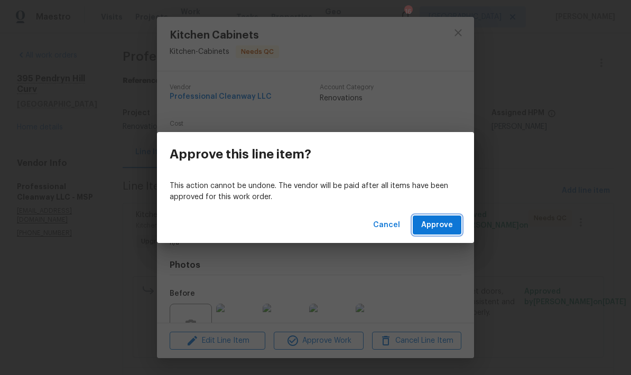
click at [439, 228] on span "Approve" at bounding box center [437, 225] width 32 height 13
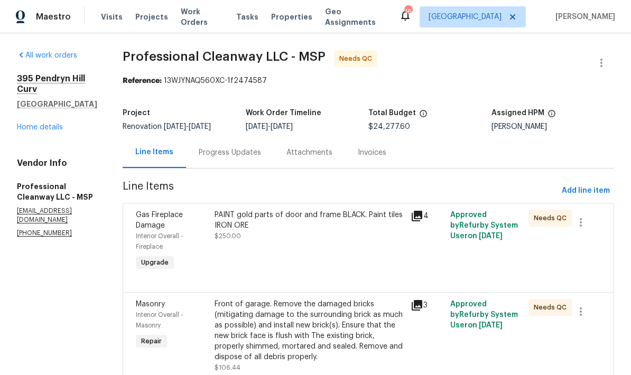
click at [348, 244] on div "PAINT gold parts of door and frame BLACK. Paint tiles IRON ORE $250.00" at bounding box center [309, 242] width 197 height 70
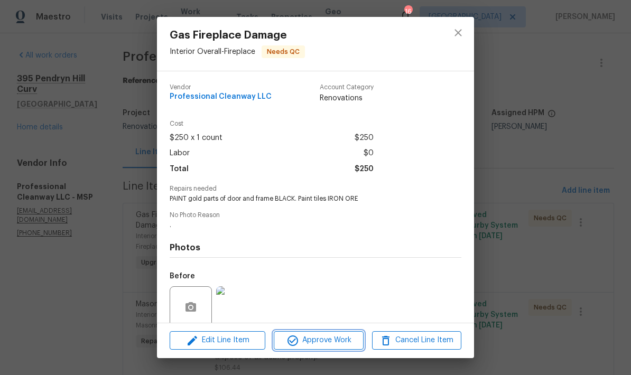
click at [344, 344] on span "Approve Work" at bounding box center [318, 340] width 83 height 13
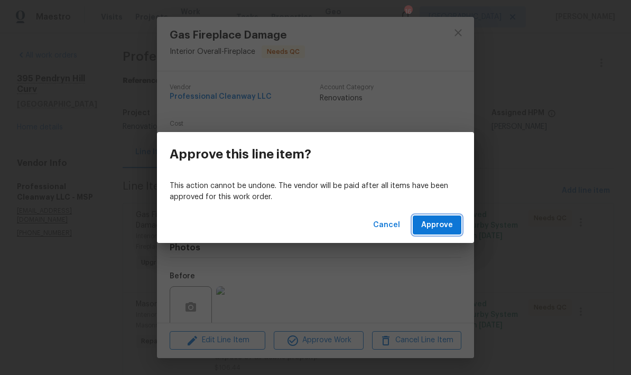
click at [431, 218] on button "Approve" at bounding box center [437, 226] width 49 height 20
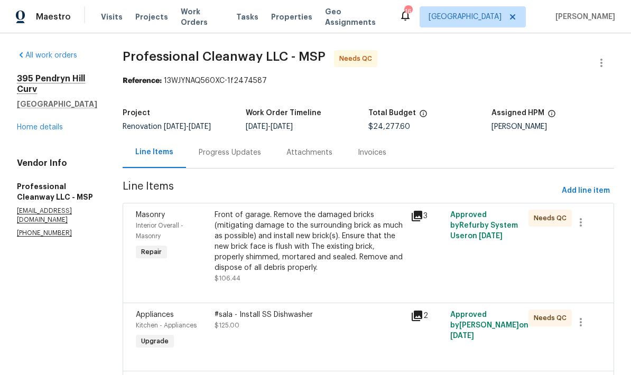
click at [348, 243] on div "Front of garage. Remove the damaged bricks (mitigating damage to the surroundin…" at bounding box center [310, 241] width 190 height 63
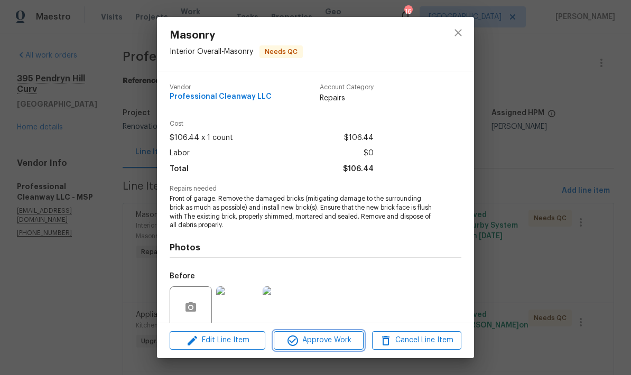
click at [349, 339] on span "Approve Work" at bounding box center [318, 340] width 83 height 13
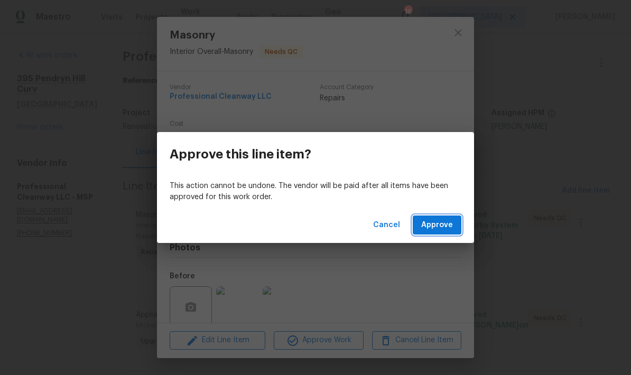
click at [447, 229] on span "Approve" at bounding box center [437, 225] width 32 height 13
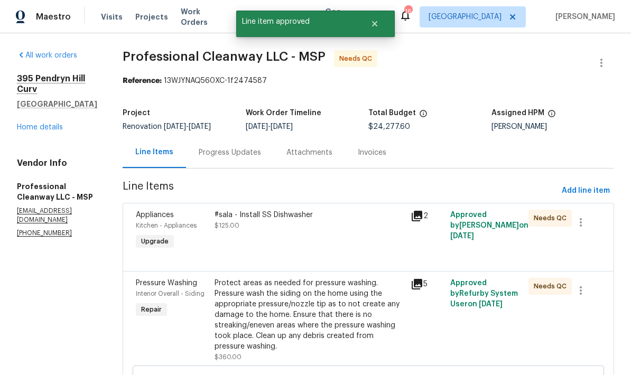
click at [343, 230] on div "#sala - Install SS Dishwasher $125.00" at bounding box center [310, 220] width 190 height 21
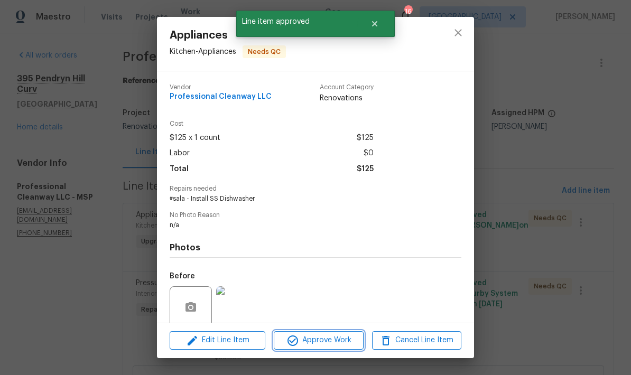
click at [346, 340] on span "Approve Work" at bounding box center [318, 340] width 83 height 13
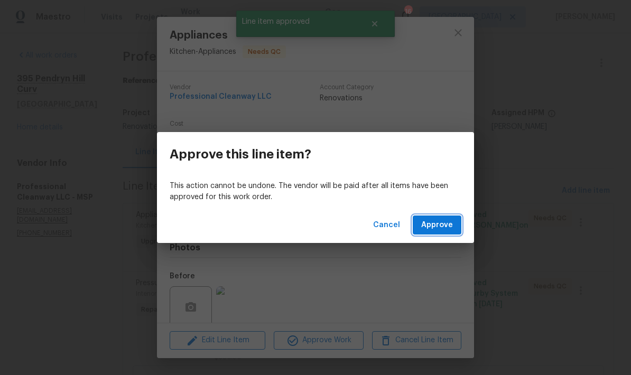
click at [450, 226] on span "Approve" at bounding box center [437, 225] width 32 height 13
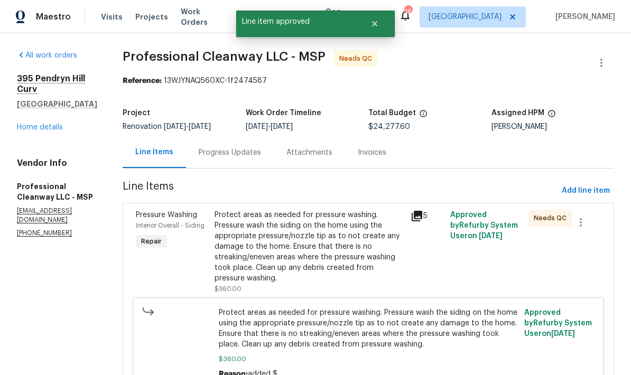
click at [336, 227] on div "Protect areas as needed for pressure washing. Pressure wash the siding on the h…" at bounding box center [310, 247] width 190 height 74
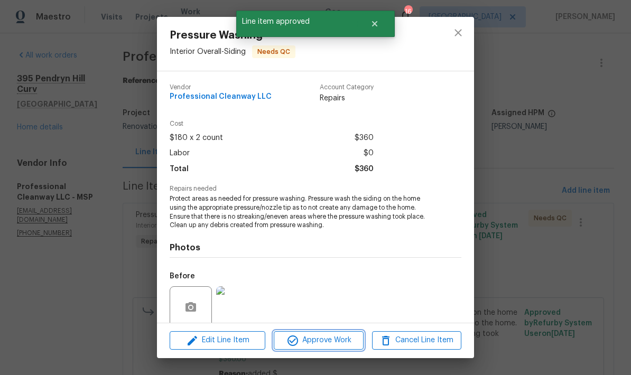
click at [337, 340] on span "Approve Work" at bounding box center [318, 340] width 83 height 13
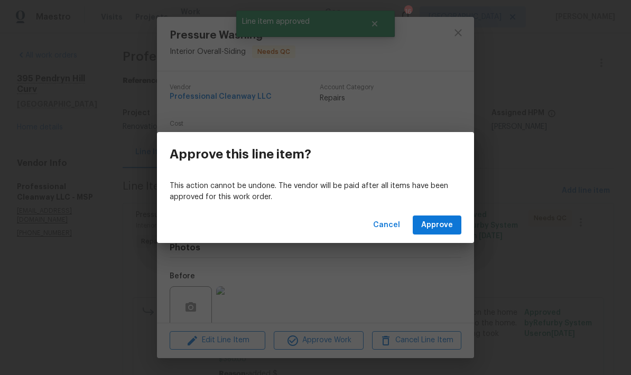
click at [448, 228] on span "Approve" at bounding box center [437, 225] width 32 height 13
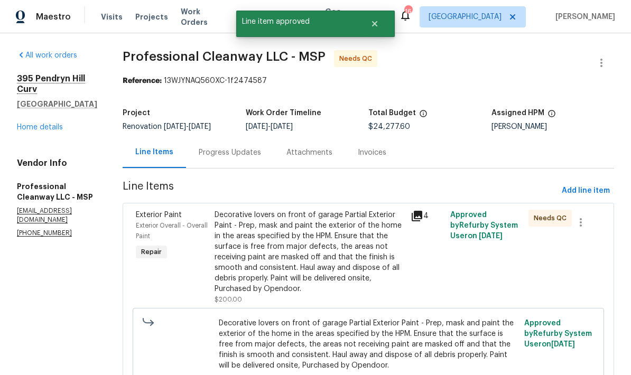
click at [332, 234] on div "Decorative lovers on front of garage Partial Exterior Paint - Prep, mask and pa…" at bounding box center [310, 252] width 190 height 85
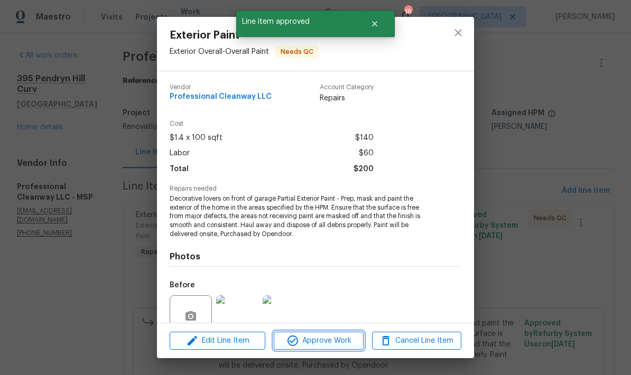
click at [328, 344] on span "Approve Work" at bounding box center [318, 341] width 83 height 13
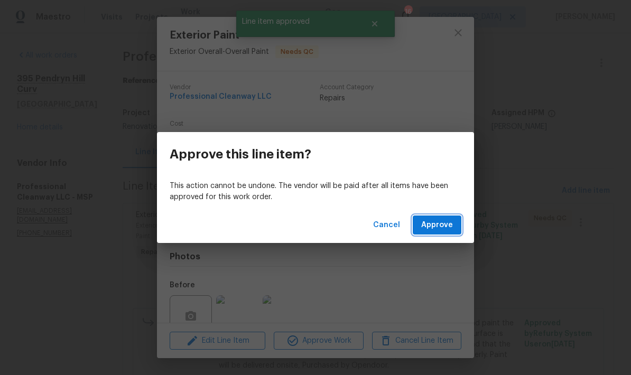
click at [456, 222] on button "Approve" at bounding box center [437, 226] width 49 height 20
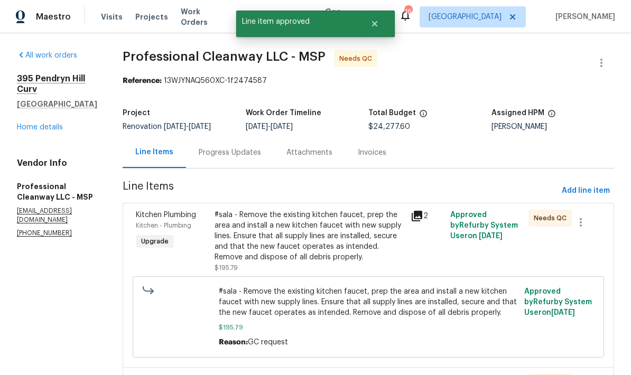
click at [334, 238] on div "#sala - Remove the existing kitchen faucet, prep the area and install a new kit…" at bounding box center [310, 236] width 190 height 53
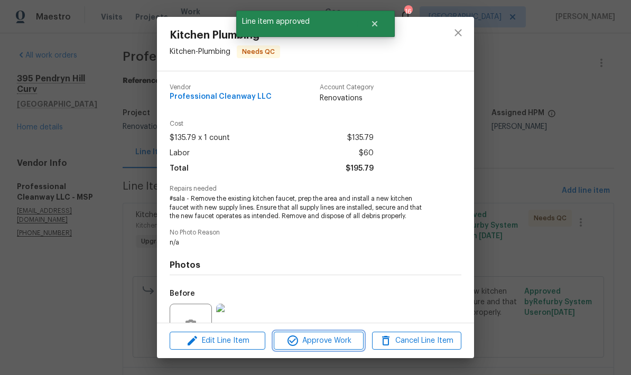
click at [331, 340] on span "Approve Work" at bounding box center [318, 341] width 83 height 13
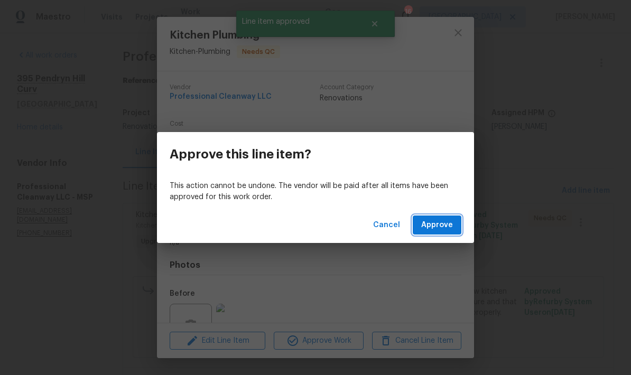
click at [446, 216] on button "Approve" at bounding box center [437, 226] width 49 height 20
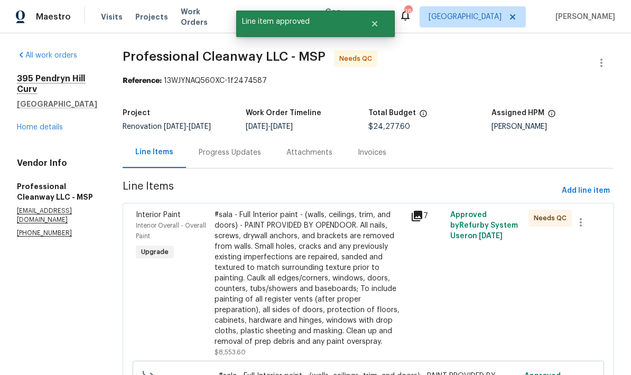
click at [335, 283] on div "#sala - Full Interior paint - (walls, ceilings, trim, and doors) - PAINT PROVID…" at bounding box center [310, 278] width 190 height 137
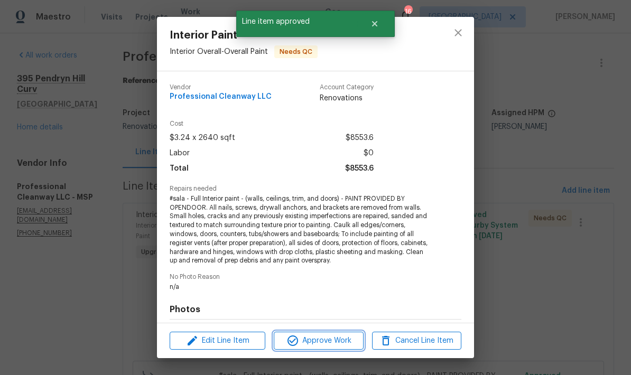
click at [336, 348] on button "Approve Work" at bounding box center [318, 341] width 89 height 19
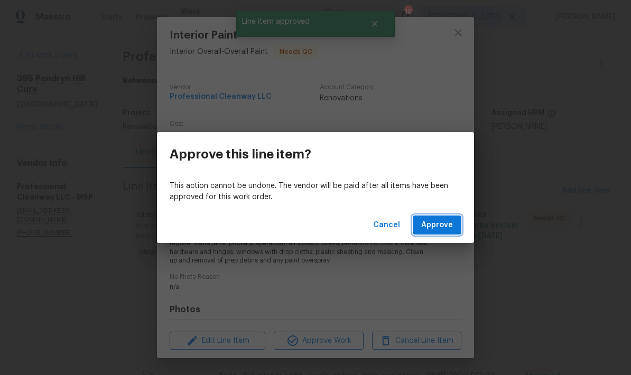
click at [453, 234] on button "Approve" at bounding box center [437, 226] width 49 height 20
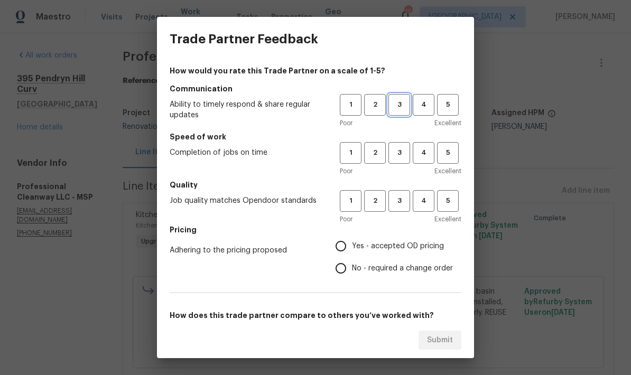
click at [407, 108] on span "3" at bounding box center [400, 105] width 20 height 12
click at [401, 205] on span "3" at bounding box center [400, 201] width 20 height 12
click at [346, 266] on input "No - required a change order" at bounding box center [341, 268] width 22 height 22
radio input "true"
click at [398, 156] on span "3" at bounding box center [400, 153] width 20 height 12
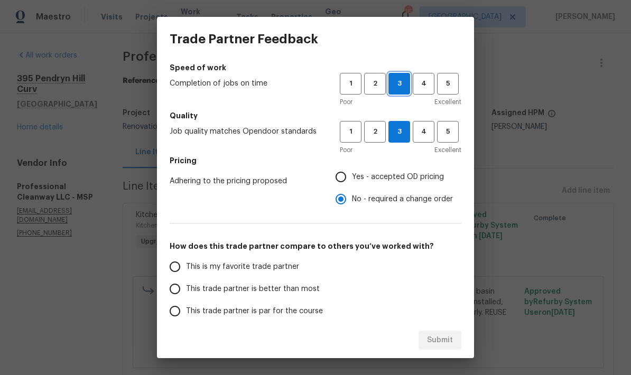
scroll to position [87, 0]
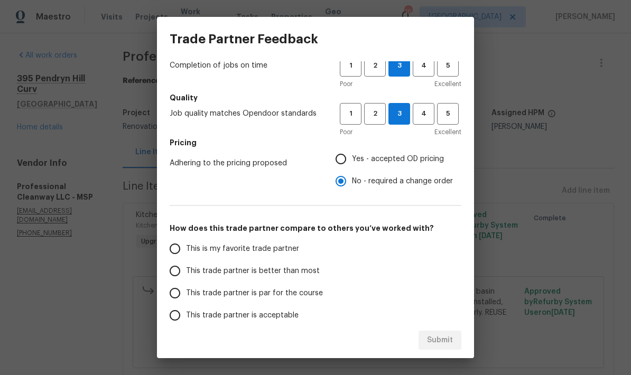
click at [350, 159] on input "Yes - accepted OD pricing" at bounding box center [341, 159] width 22 height 22
radio input "true"
click at [344, 180] on input "No - required a change order" at bounding box center [341, 181] width 22 height 22
radio input "true"
click at [177, 275] on input "This trade partner is better than most" at bounding box center [175, 271] width 22 height 22
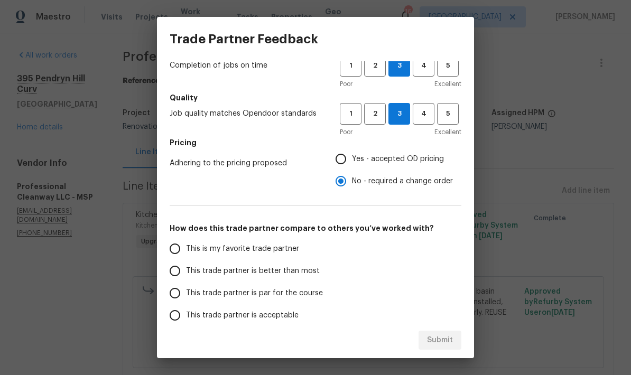
radio input "false"
click at [177, 300] on input "This trade partner is par for the course" at bounding box center [175, 293] width 22 height 22
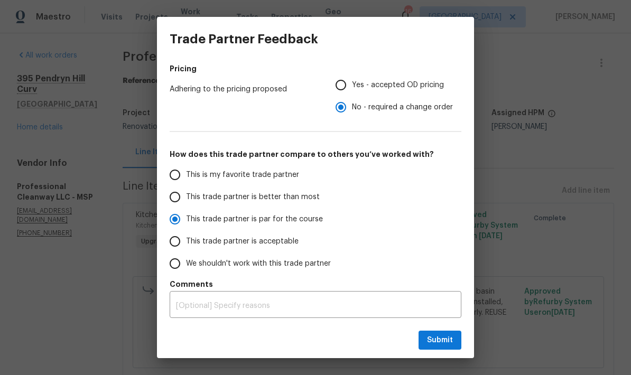
scroll to position [161, 0]
click at [460, 346] on button "Submit" at bounding box center [440, 341] width 43 height 20
radio input "true"
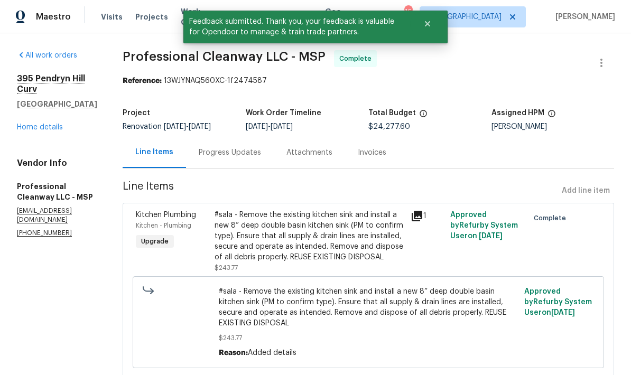
click at [42, 124] on link "Home details" at bounding box center [40, 127] width 46 height 7
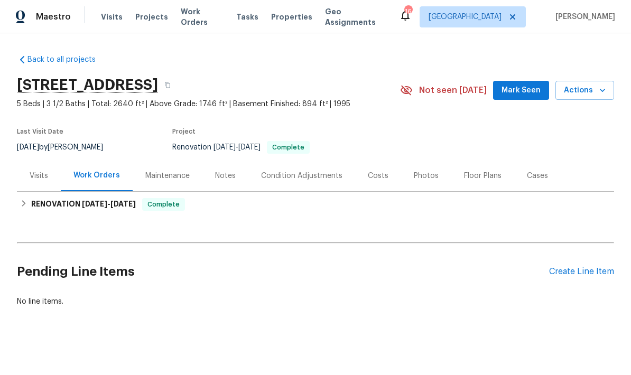
click at [525, 91] on span "Mark Seen" at bounding box center [521, 90] width 39 height 13
click at [32, 171] on div "Visits" at bounding box center [39, 176] width 19 height 11
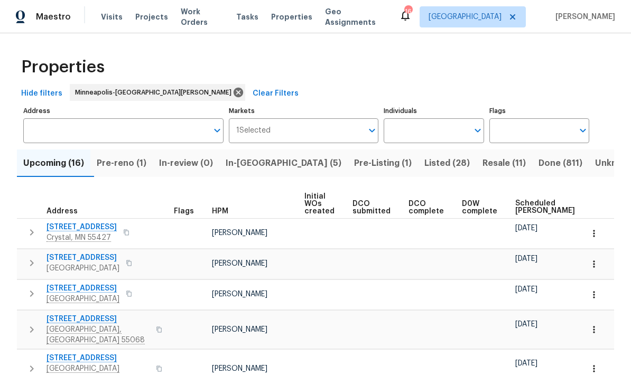
click at [252, 159] on span "In-reno (5)" at bounding box center [284, 163] width 116 height 15
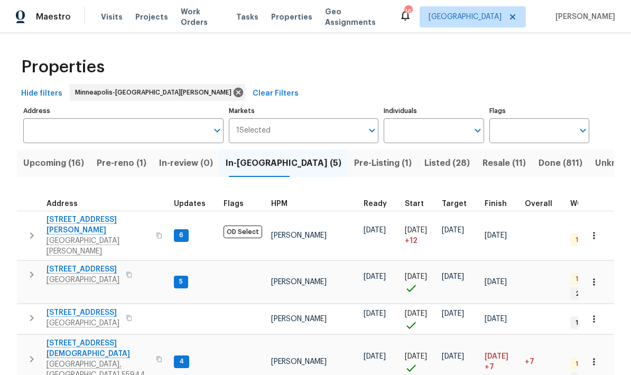
click at [78, 224] on span "[STREET_ADDRESS][PERSON_NAME]" at bounding box center [98, 225] width 103 height 21
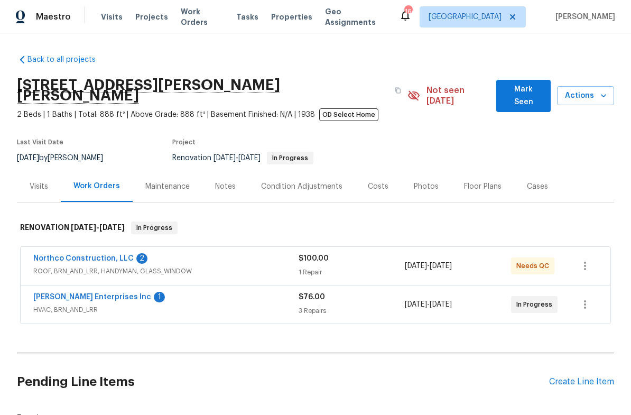
click at [91, 255] on link "Northco Construction, LLC" at bounding box center [83, 258] width 100 height 7
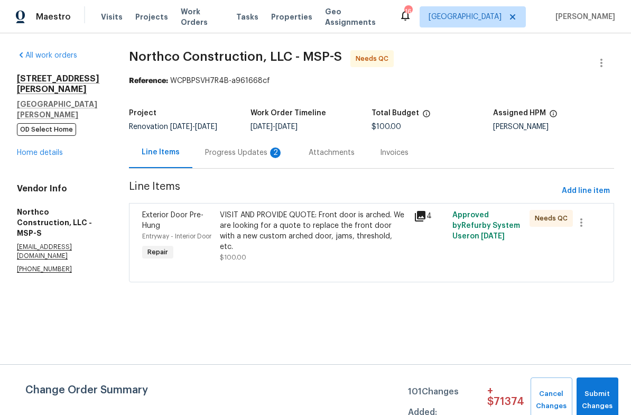
click at [237, 159] on div "Progress Updates 2" at bounding box center [244, 152] width 104 height 31
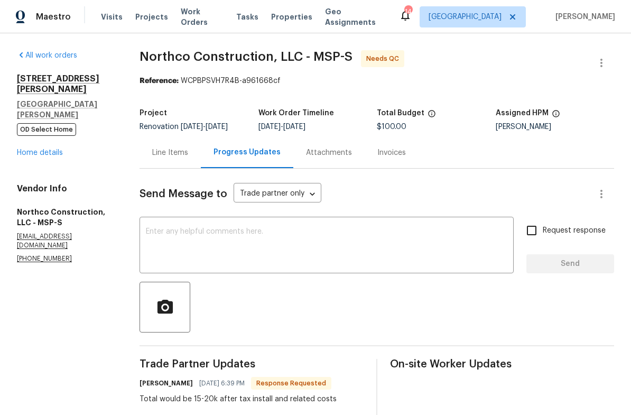
click at [189, 242] on textarea at bounding box center [327, 246] width 362 height 37
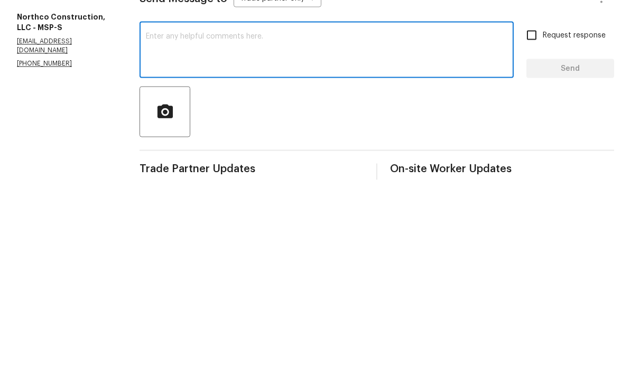
click at [242, 228] on textarea at bounding box center [327, 246] width 362 height 37
paste textarea "Thank you for the work here. Unfortunately that’s way past our approved budget."
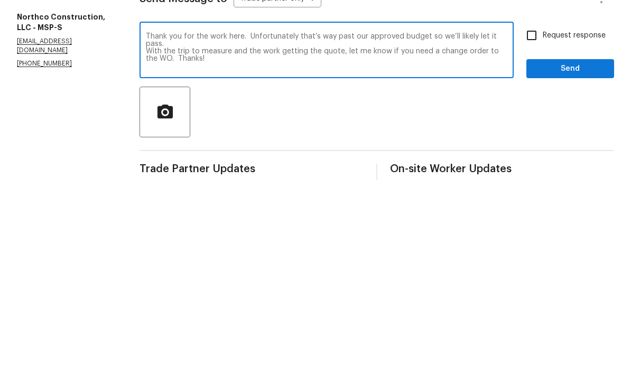
click at [452, 228] on textarea "Thank you for the work here. Unfortunately that’s way past our approved budget …" at bounding box center [327, 246] width 362 height 37
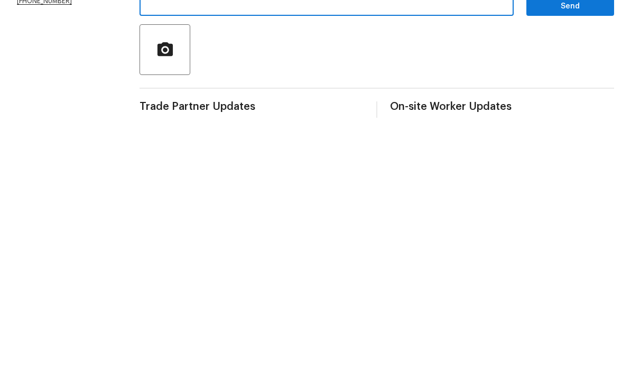
scroll to position [42, 0]
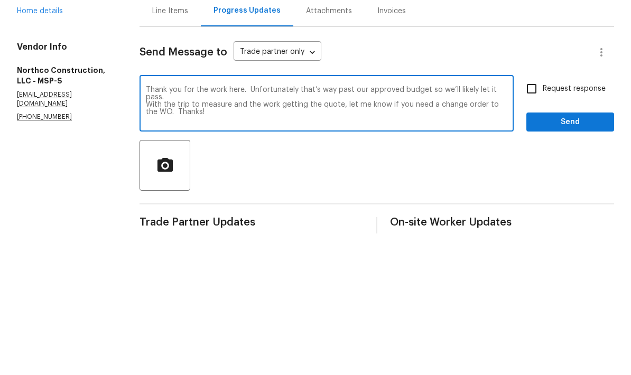
type textarea "Thank you for the work here. Unfortunately that’s way past our approved budget …"
click at [586, 257] on span "Send" at bounding box center [570, 263] width 71 height 13
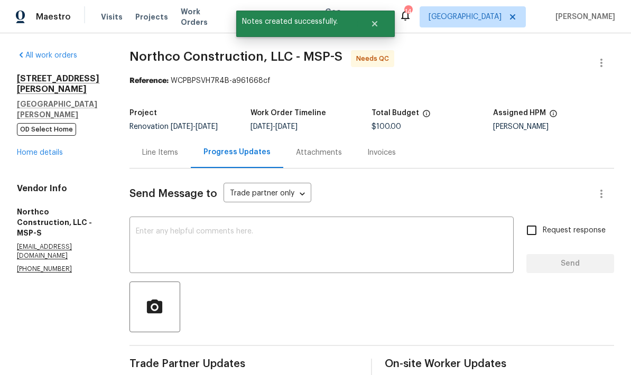
scroll to position [0, 0]
click at [49, 149] on link "Home details" at bounding box center [40, 152] width 46 height 7
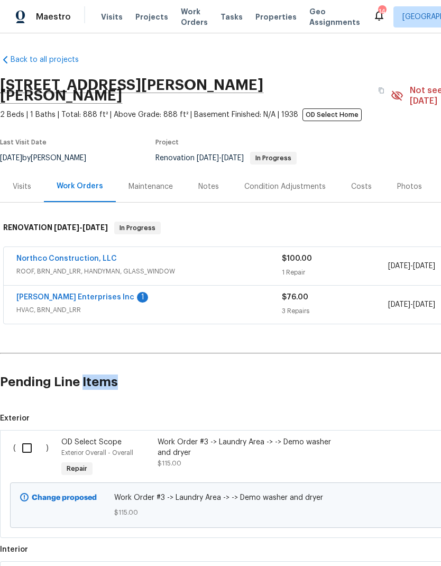
click at [404, 390] on h2 "Pending Line Items" at bounding box center [266, 381] width 532 height 49
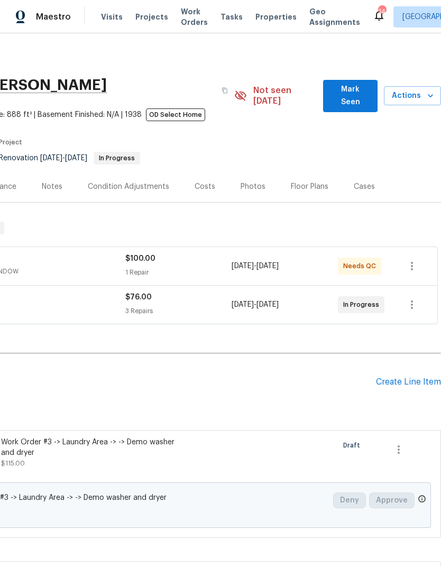
scroll to position [0, 156]
click at [344, 91] on span "Mark Seen" at bounding box center [350, 96] width 38 height 26
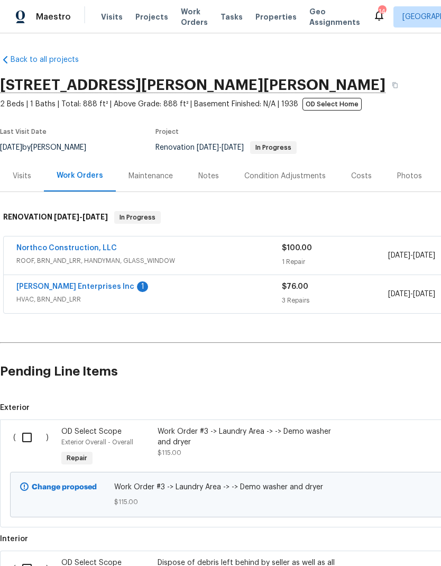
scroll to position [0, 0]
